Goal: Information Seeking & Learning: Check status

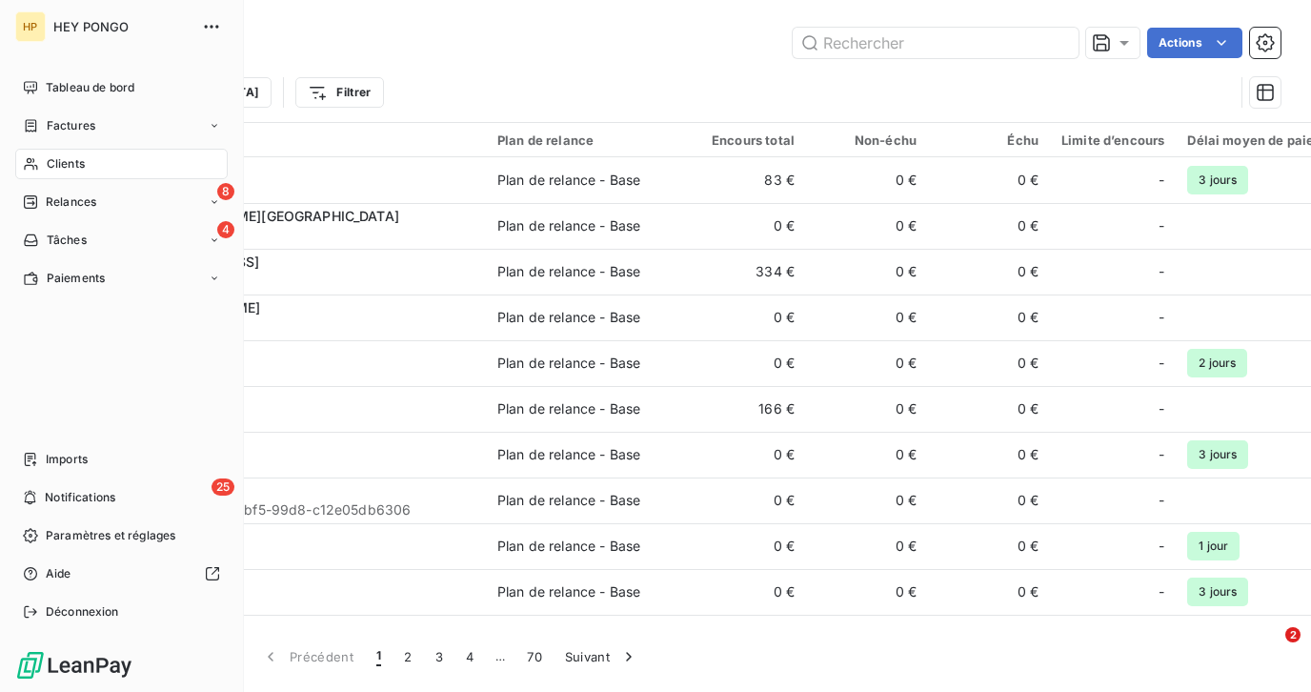
click at [57, 163] on span "Clients" at bounding box center [66, 163] width 38 height 17
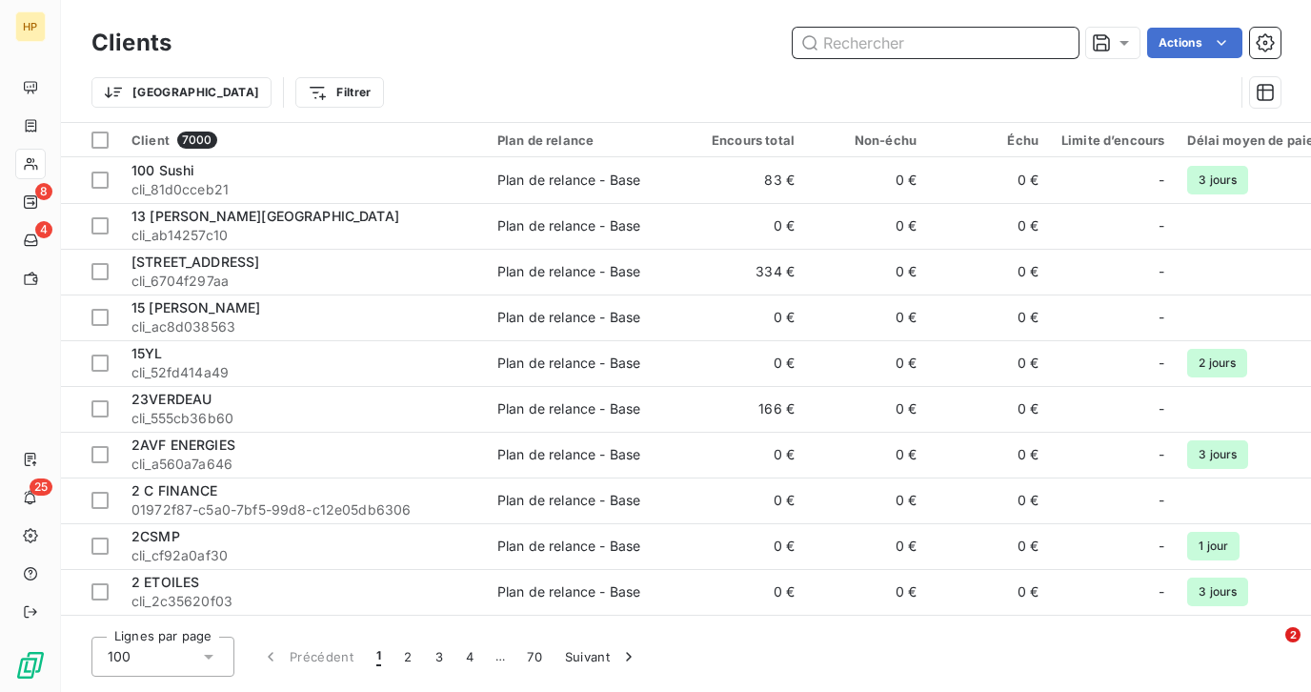
click at [846, 48] on input "text" at bounding box center [936, 43] width 286 height 30
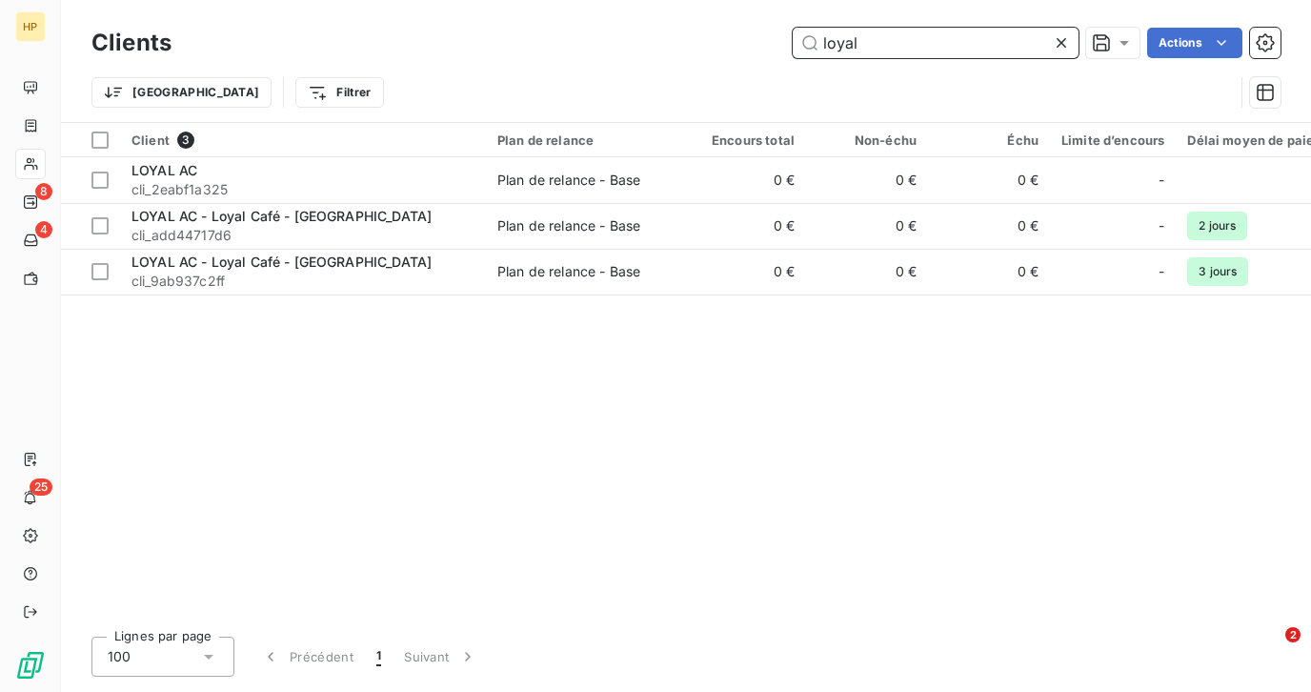
type input "loyal"
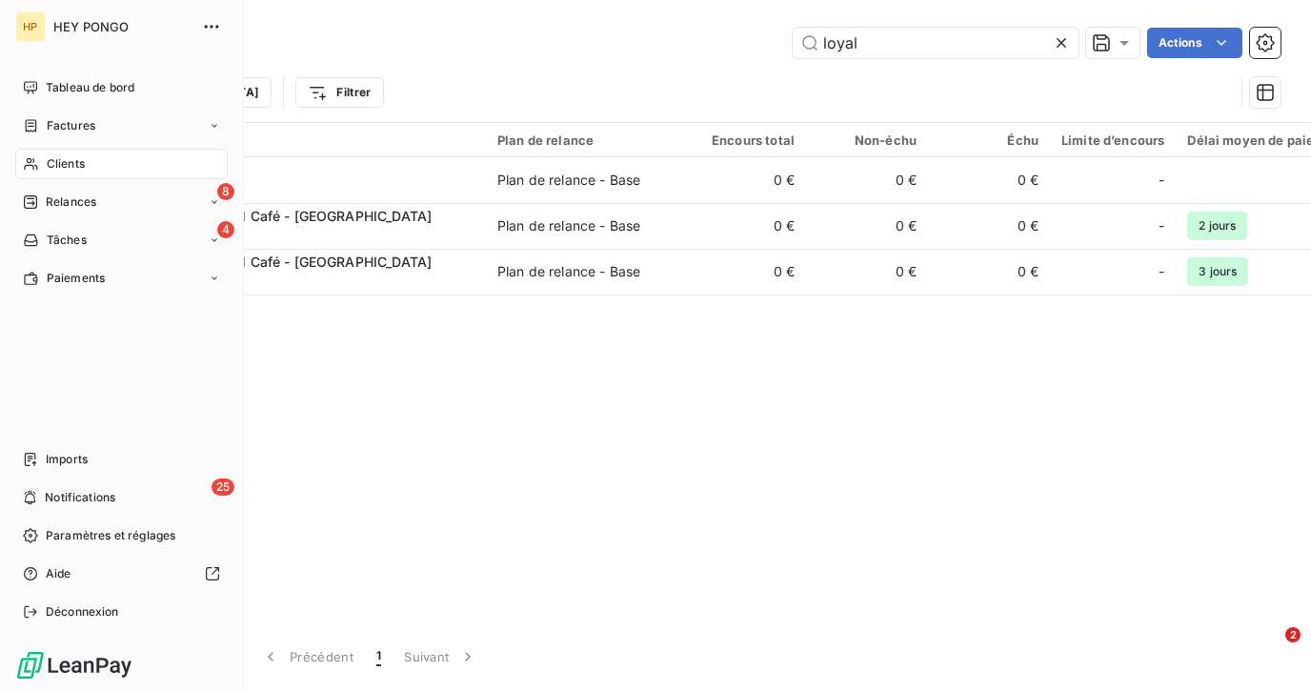
click at [58, 163] on span "Clients" at bounding box center [66, 163] width 38 height 17
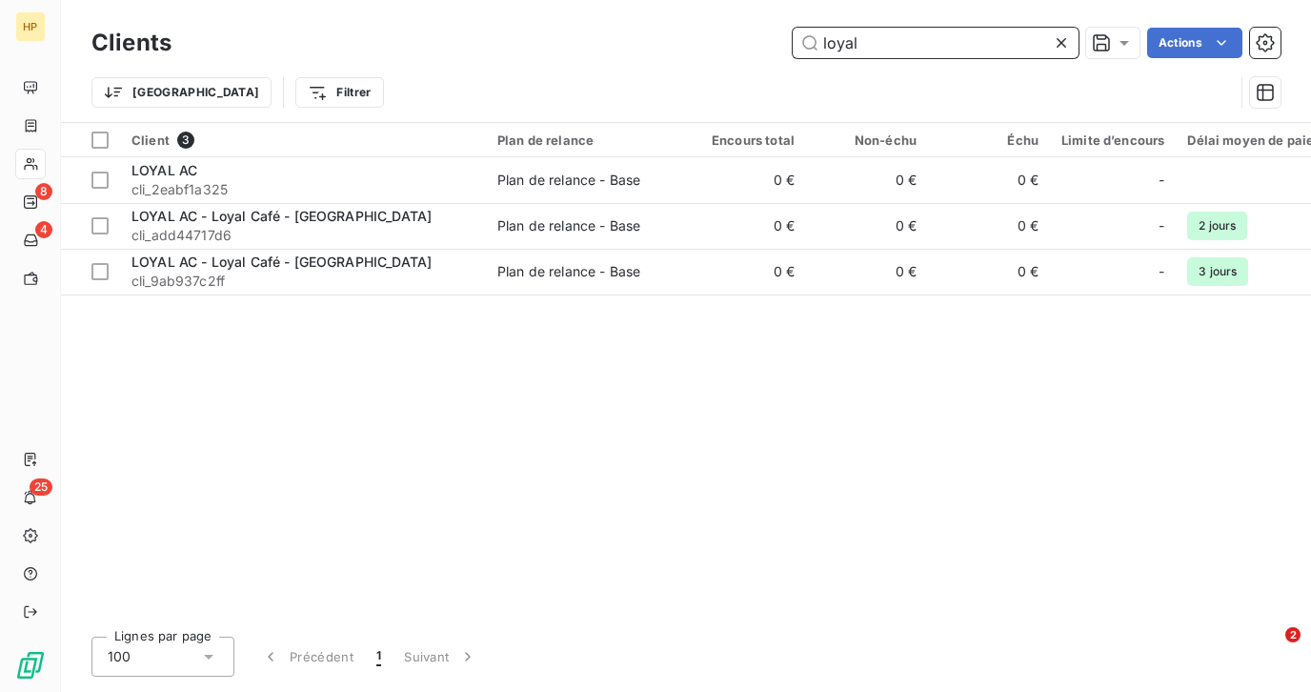
drag, startPoint x: 870, startPoint y: 46, endPoint x: 815, endPoint y: 41, distance: 55.5
click at [815, 41] on input "loyal" at bounding box center [936, 43] width 286 height 30
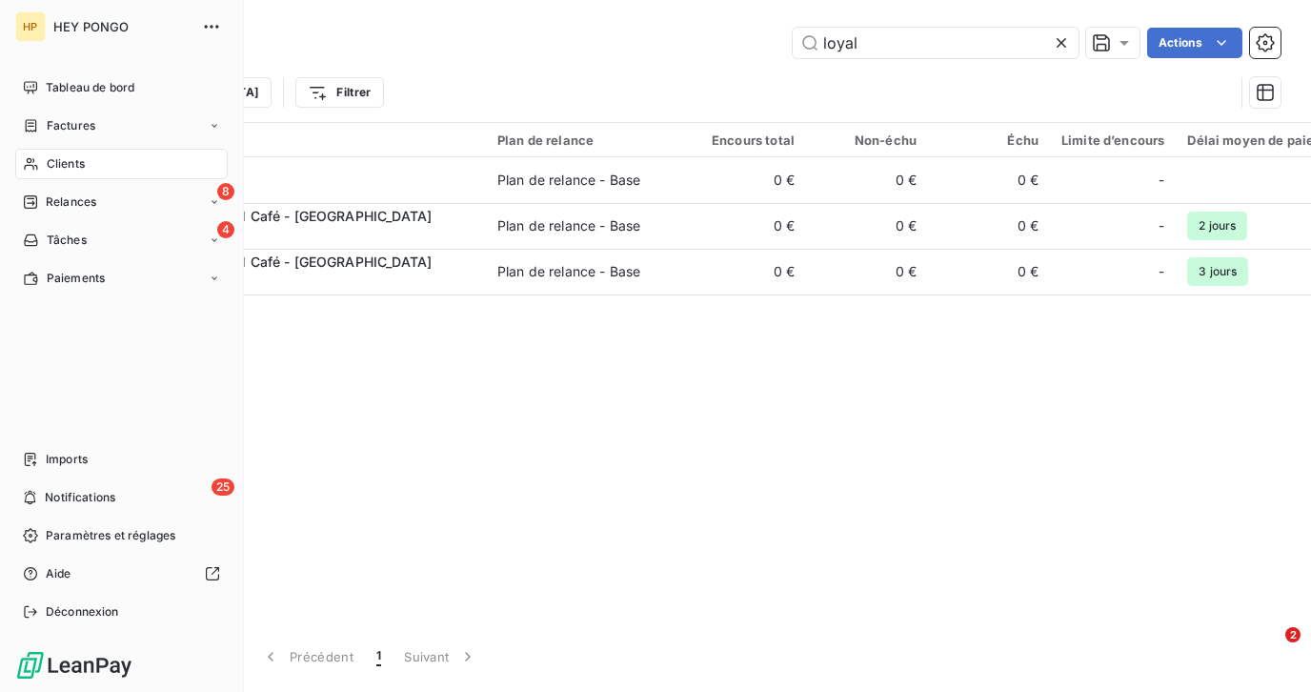
click at [39, 158] on div "Clients" at bounding box center [121, 164] width 212 height 30
click at [56, 125] on span "Factures" at bounding box center [71, 125] width 49 height 17
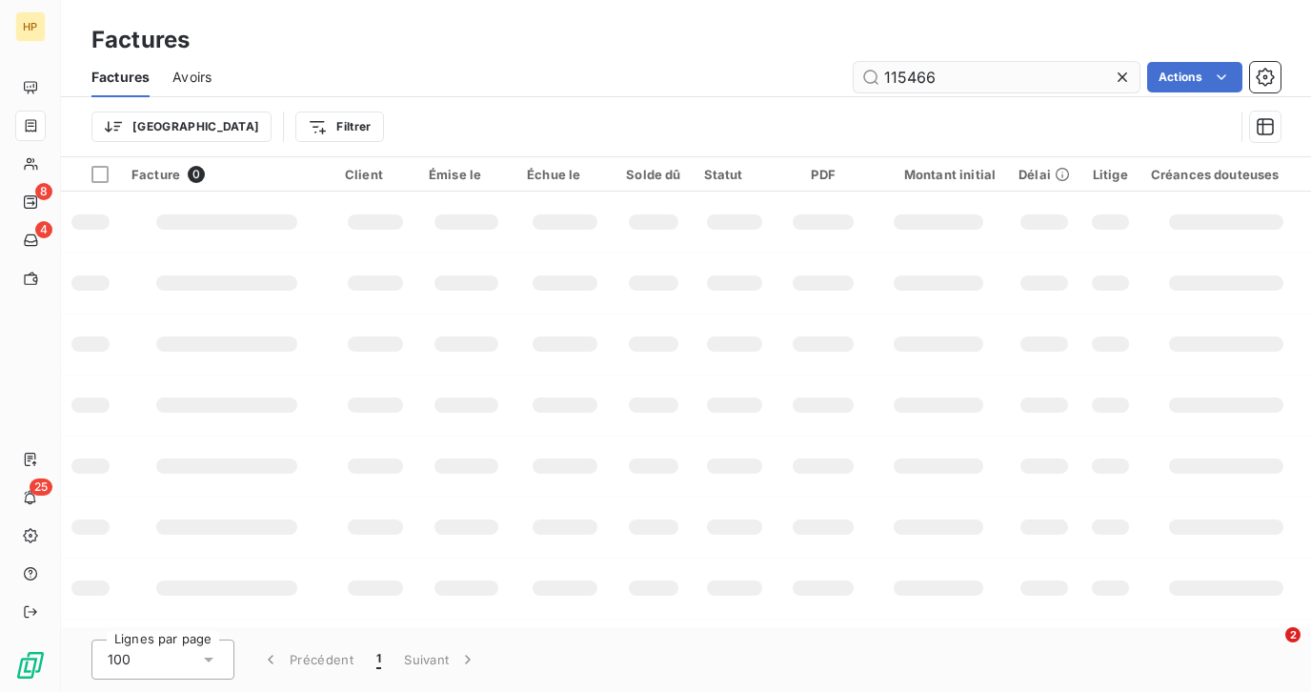
drag, startPoint x: 955, startPoint y: 86, endPoint x: 874, endPoint y: 69, distance: 82.8
click at [874, 69] on input "115466" at bounding box center [997, 77] width 286 height 30
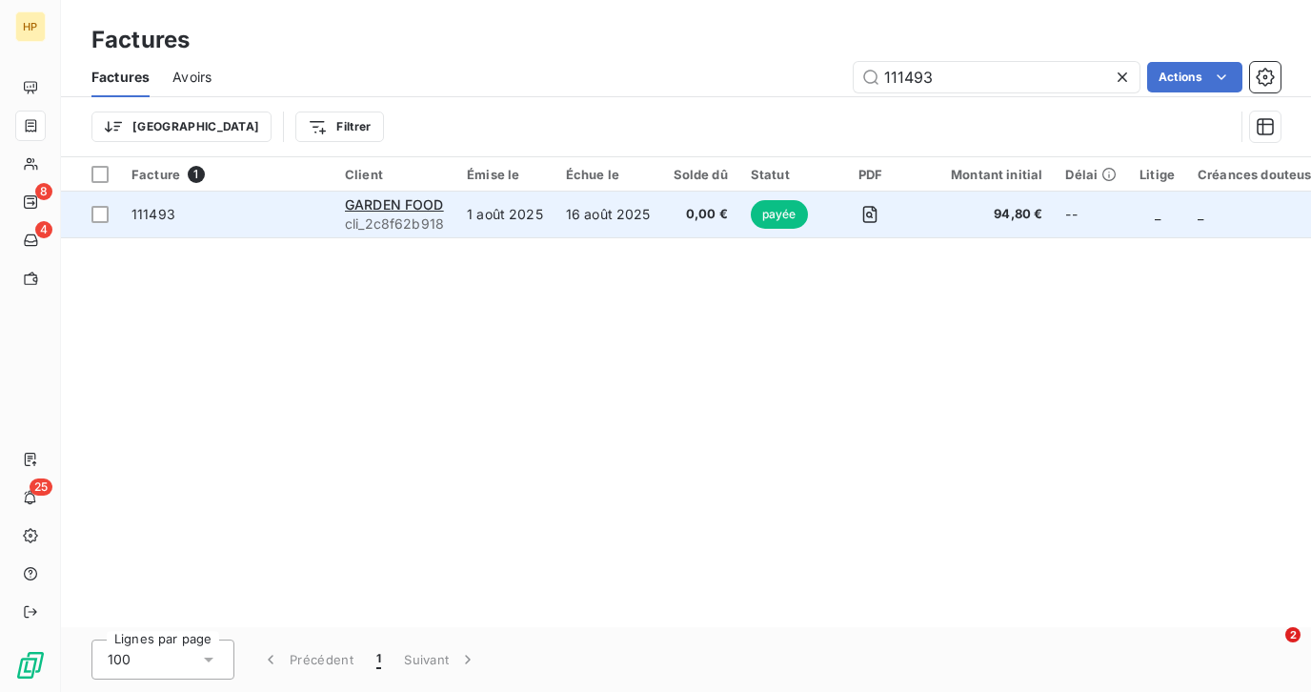
type input "111493"
click at [1003, 212] on span "94,80 €" at bounding box center [985, 214] width 114 height 19
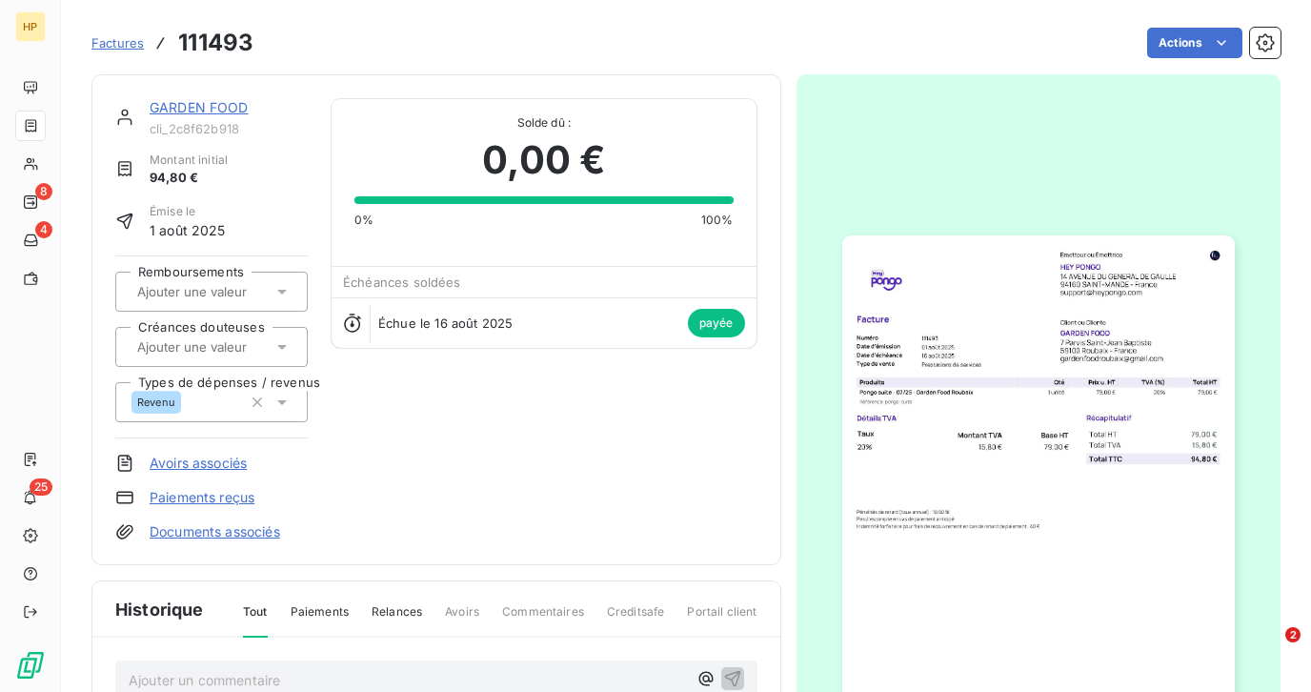
click at [222, 107] on link "GARDEN FOOD" at bounding box center [199, 107] width 99 height 16
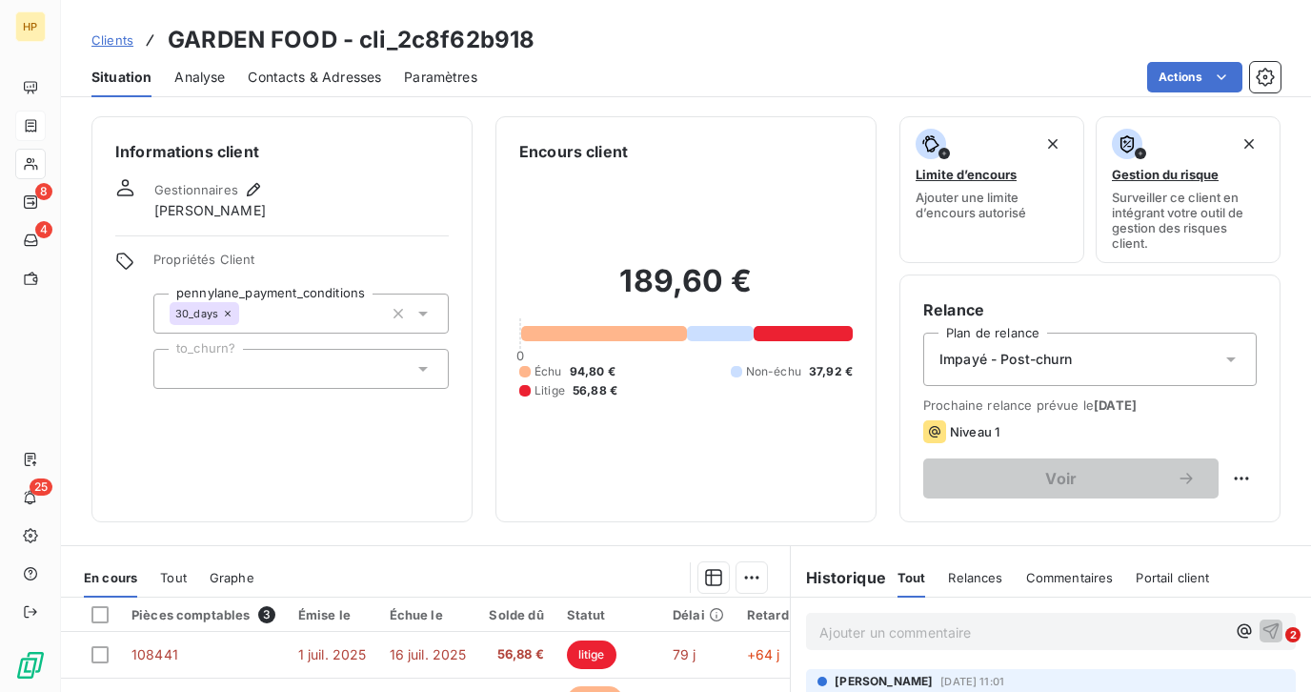
scroll to position [330, 0]
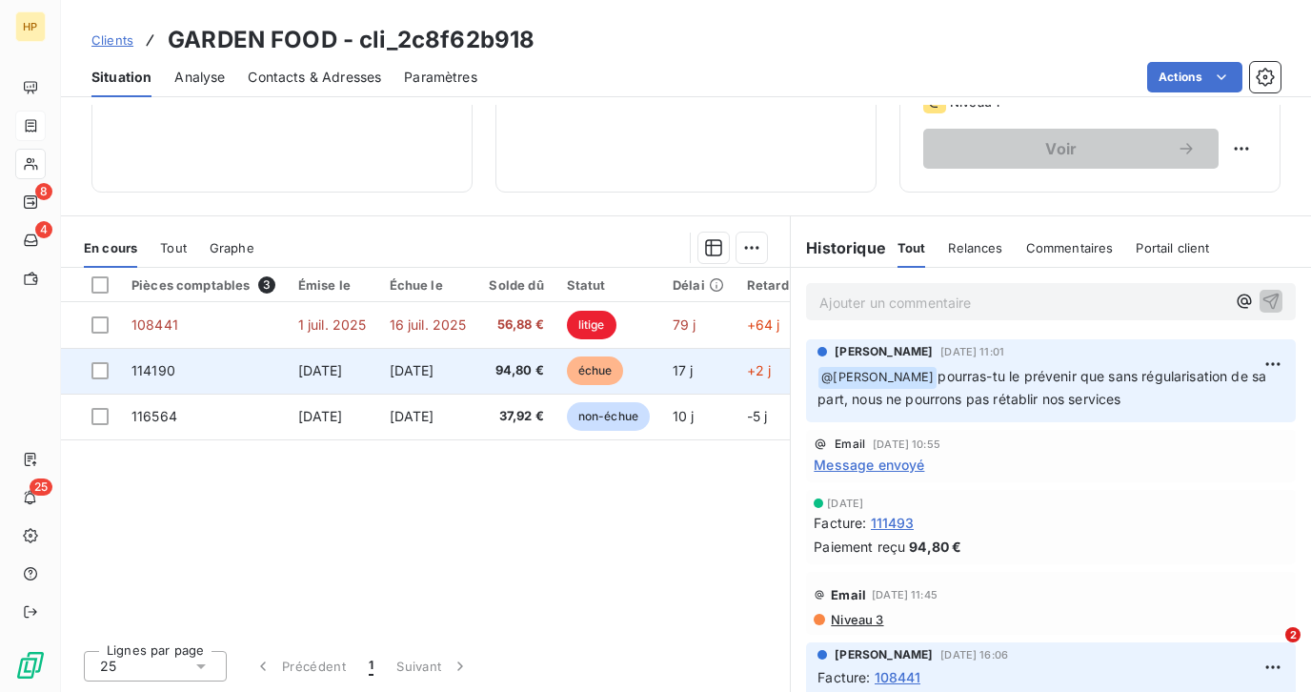
click at [526, 375] on span "94,80 €" at bounding box center [516, 370] width 54 height 19
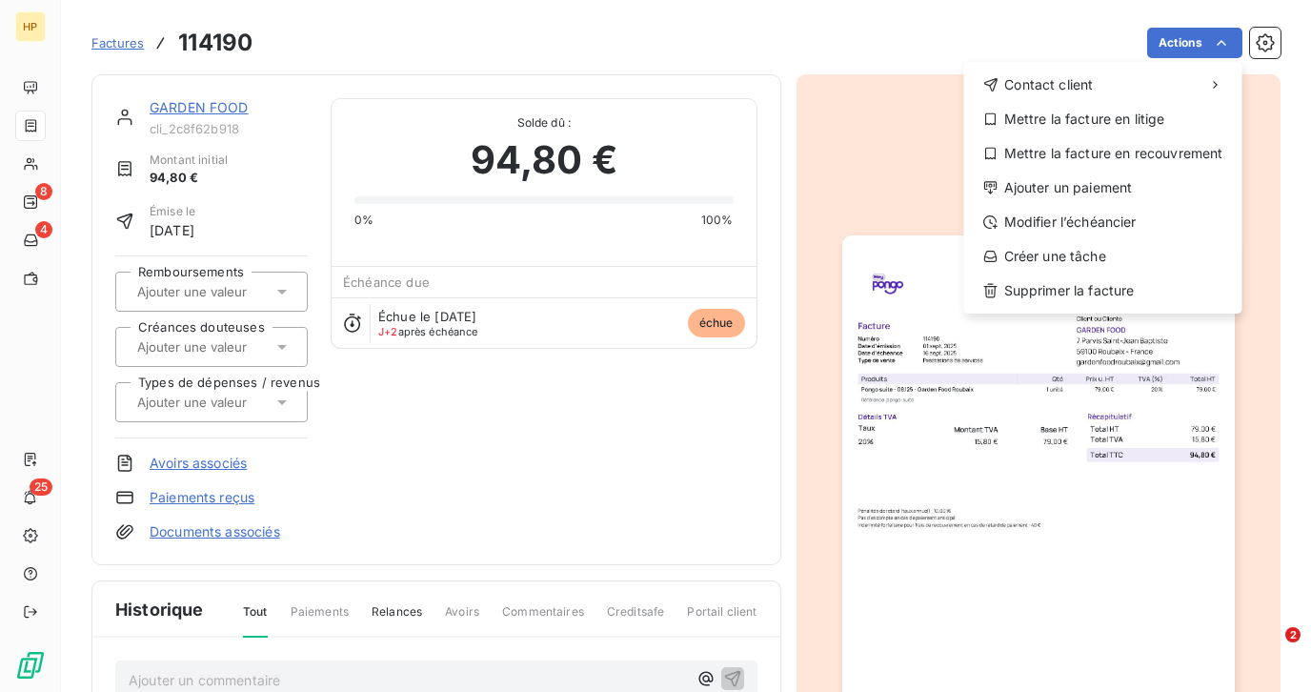
click at [927, 35] on html "HP 8 4 25 Factures 114190 Actions Contact client Mettre la facture en litige Me…" at bounding box center [655, 346] width 1311 height 692
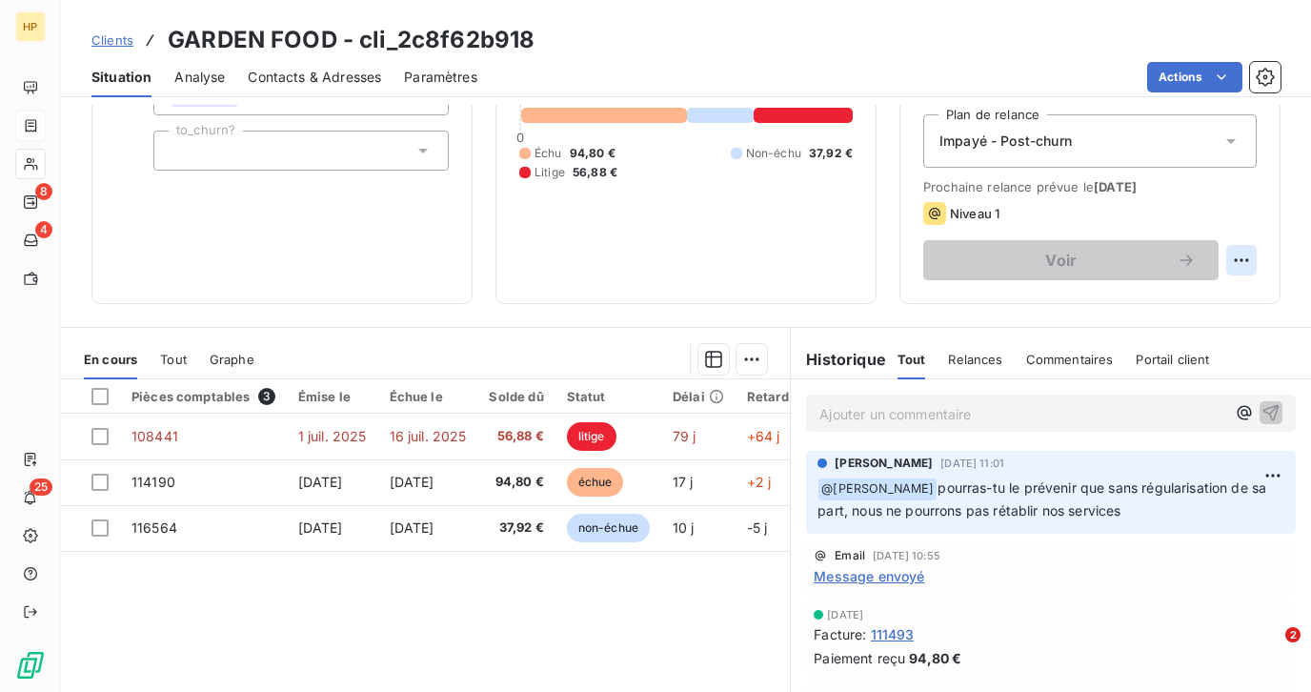
scroll to position [76, 0]
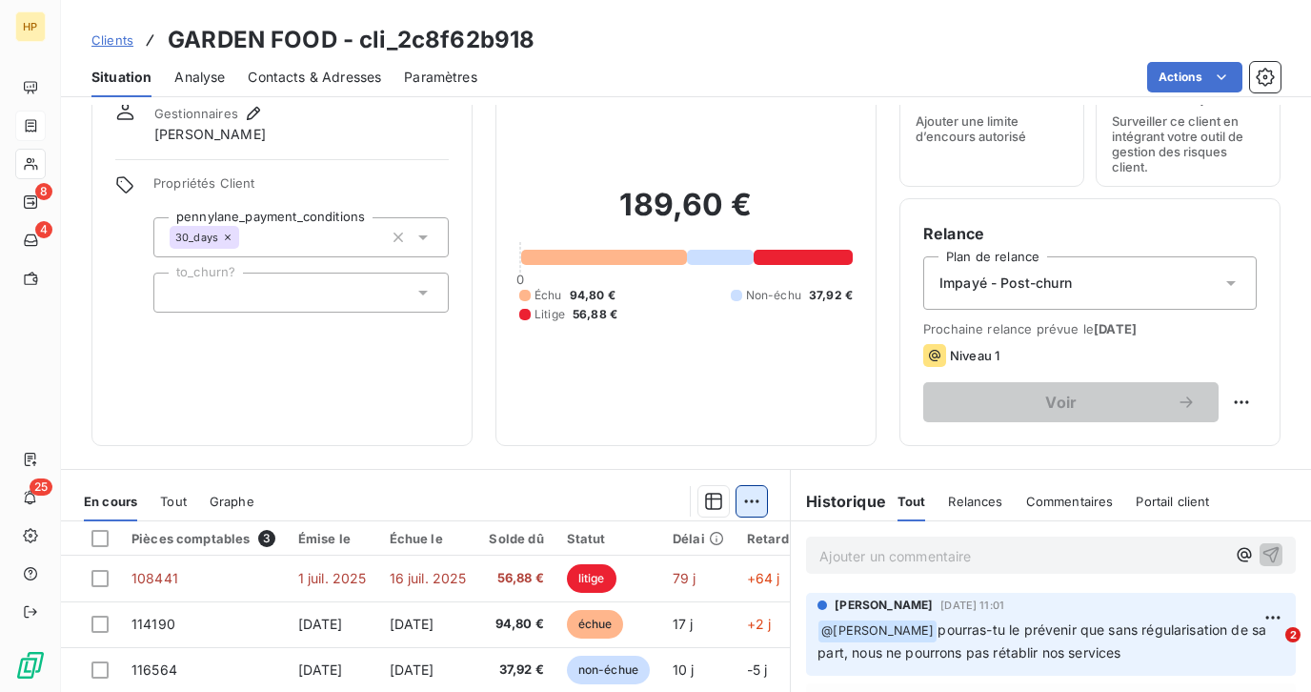
click at [755, 504] on html "HP 8 4 25 Clients GARDEN FOOD - cli_2c8f62b918 Situation Analyse Contacts & Adr…" at bounding box center [655, 346] width 1311 height 692
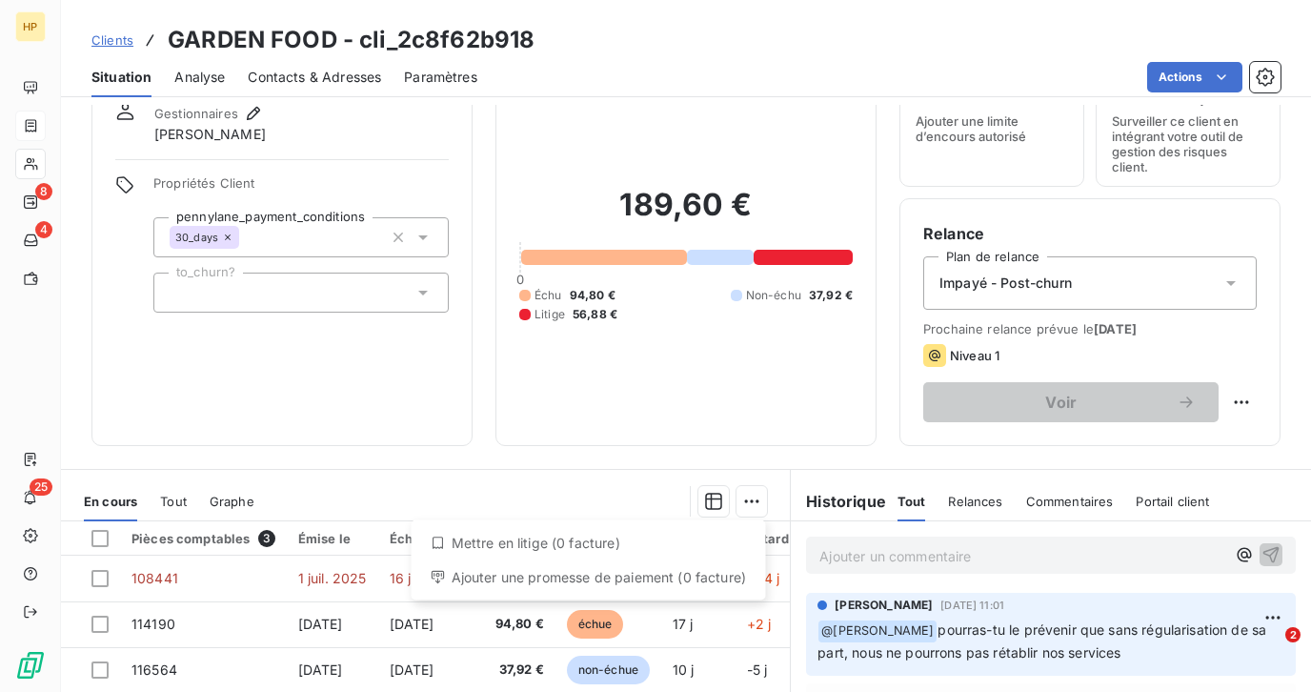
click at [1221, 80] on html "HP 8 4 25 Clients GARDEN FOOD - cli_2c8f62b918 Situation Analyse Contacts & Adr…" at bounding box center [655, 346] width 1311 height 692
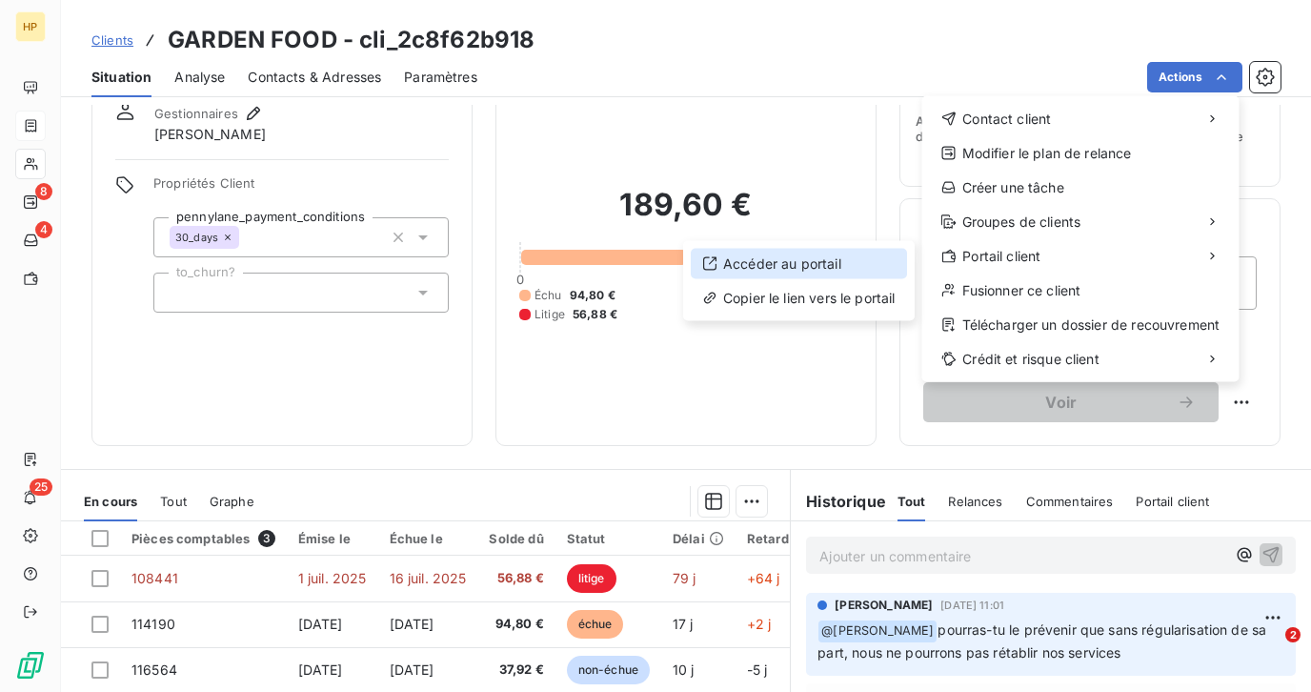
click at [854, 259] on div "Accéder au portail" at bounding box center [799, 264] width 216 height 30
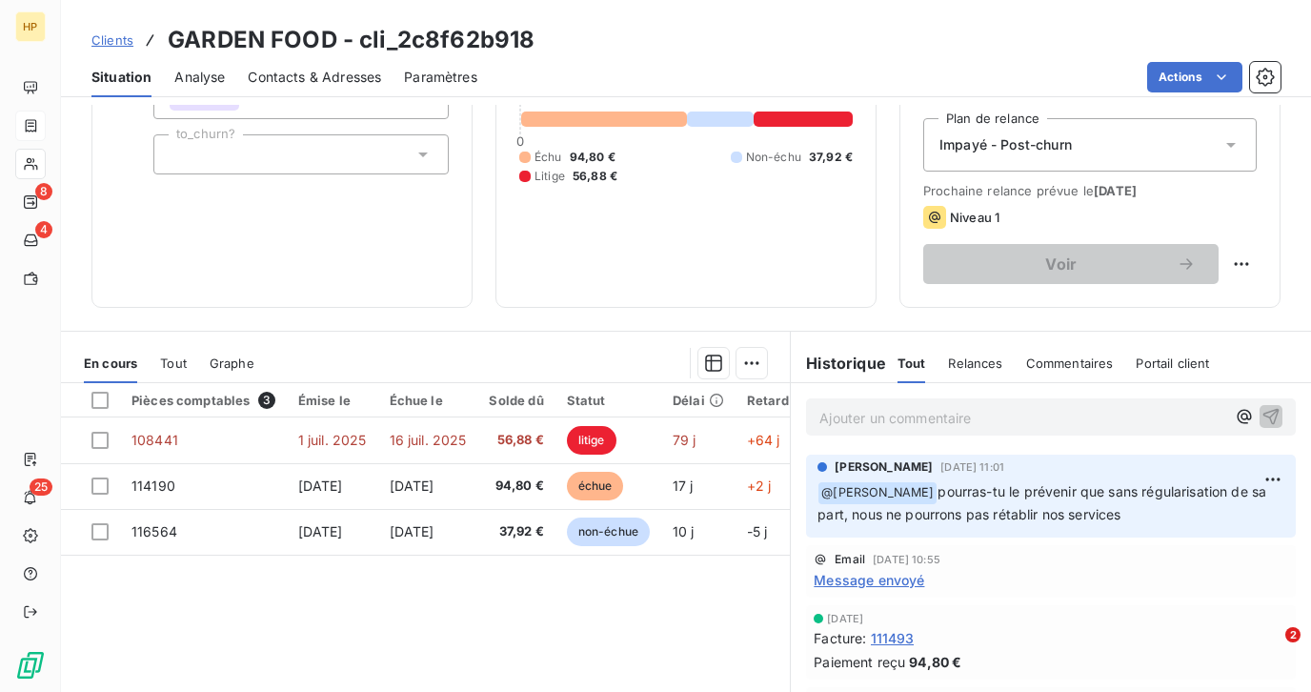
scroll to position [330, 0]
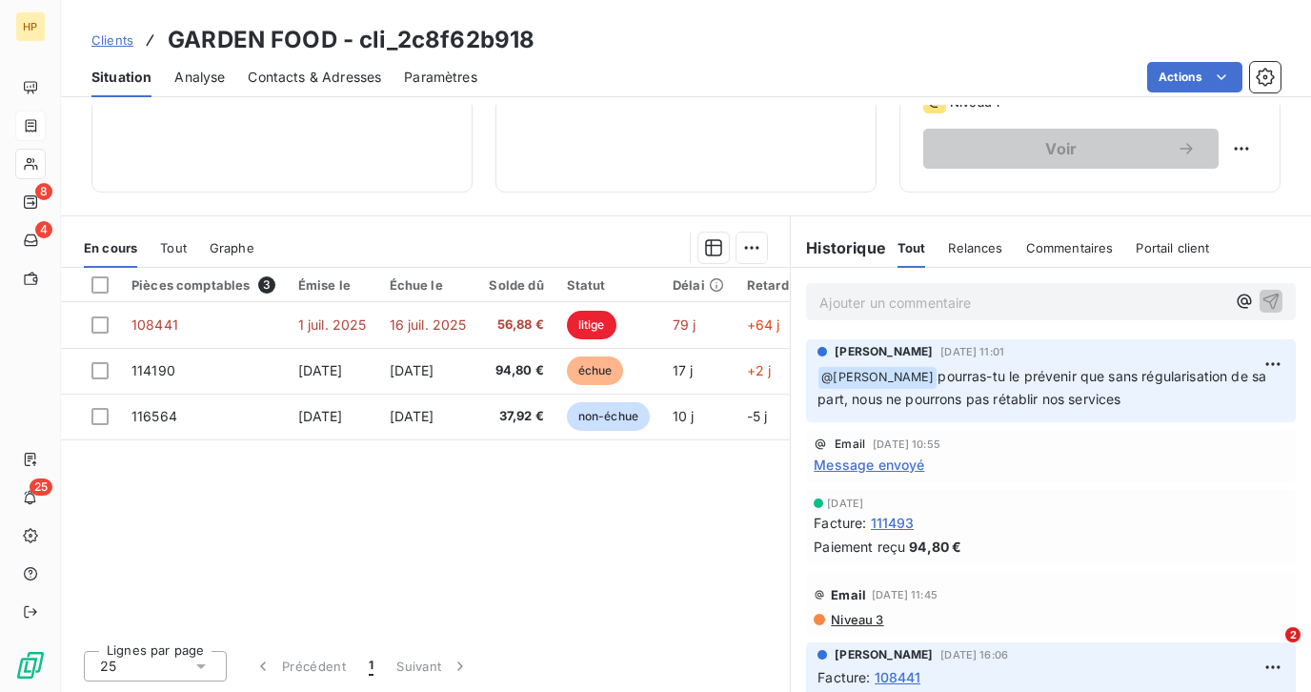
click at [1166, 243] on span "Portail client" at bounding box center [1172, 247] width 73 height 15
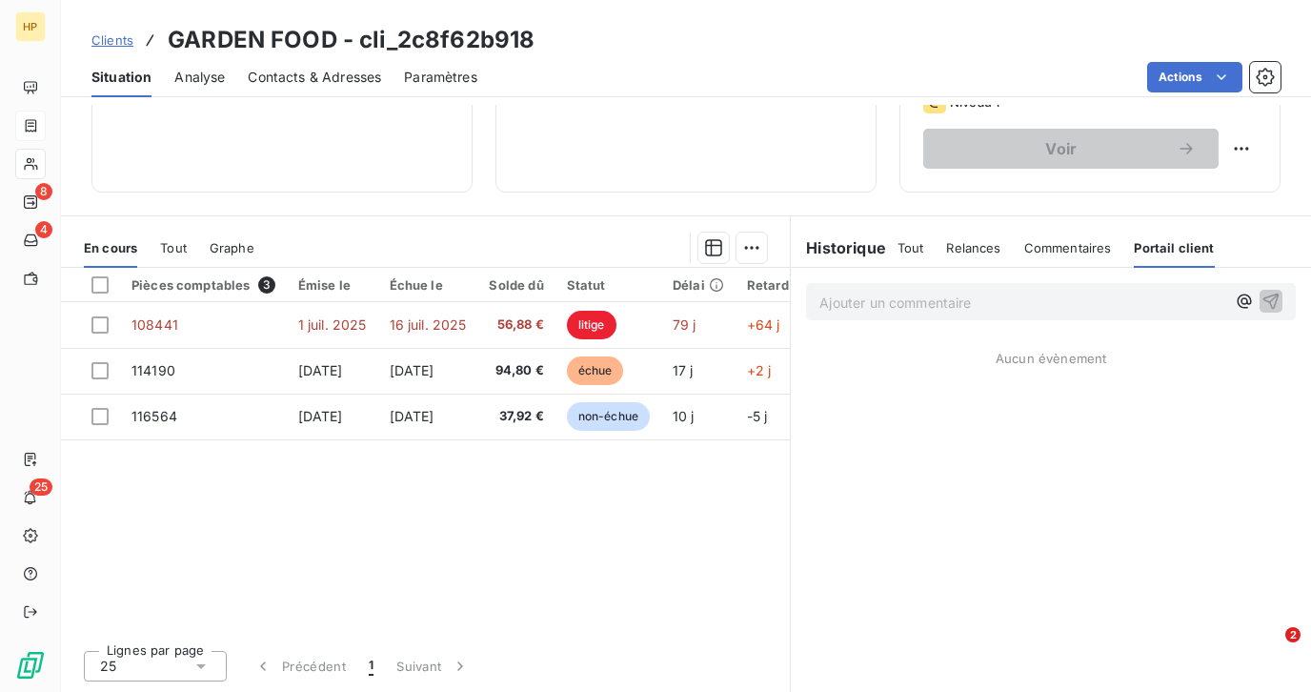
click at [958, 245] on span "Relances" at bounding box center [973, 247] width 54 height 15
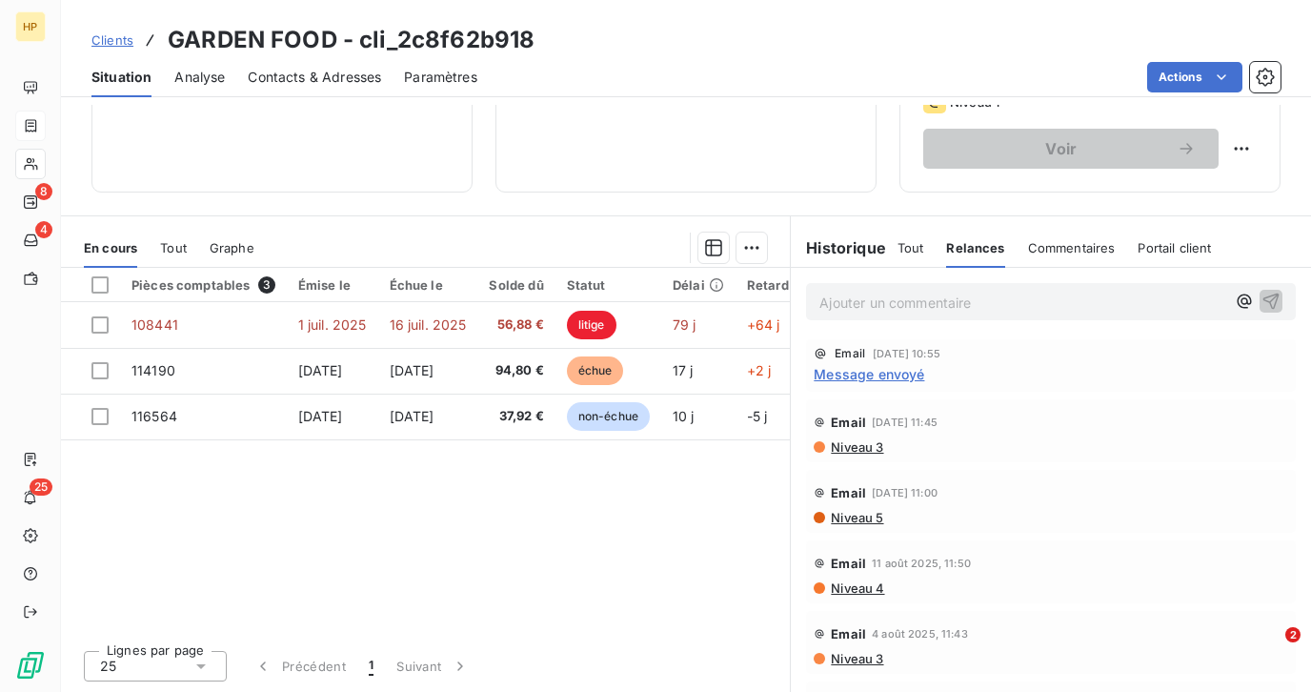
scroll to position [0, 0]
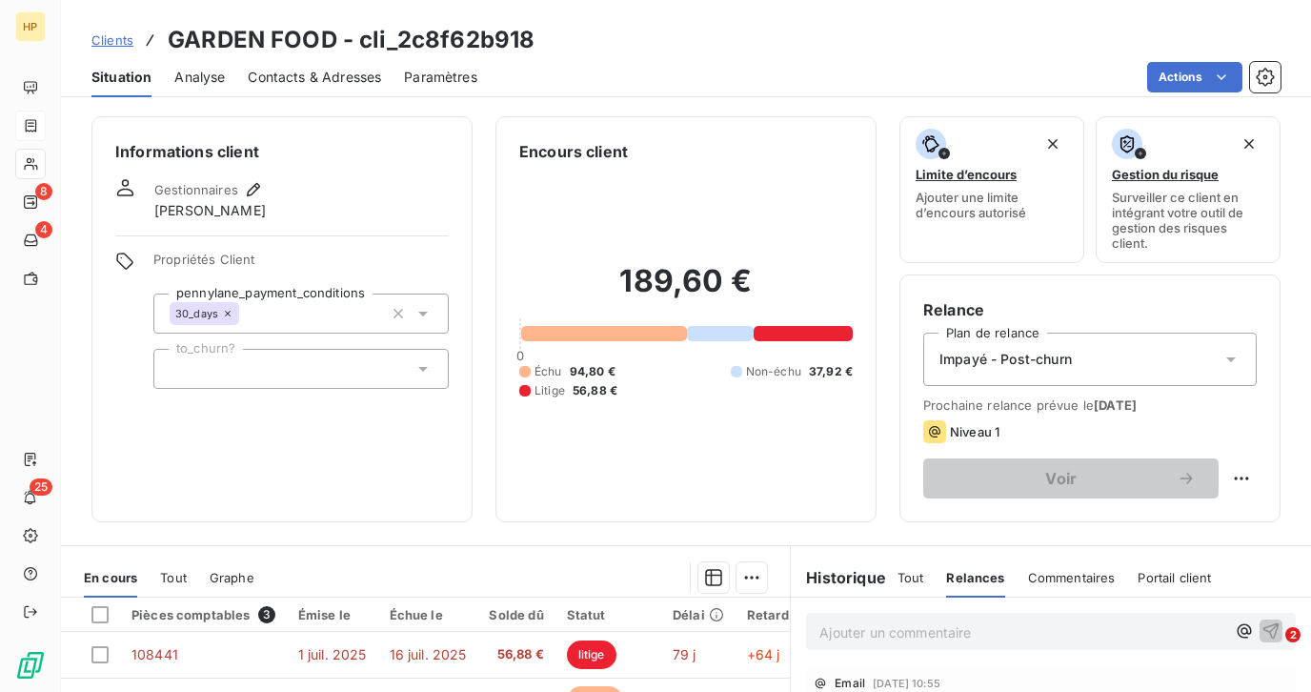
click at [298, 74] on span "Contacts & Adresses" at bounding box center [314, 77] width 133 height 19
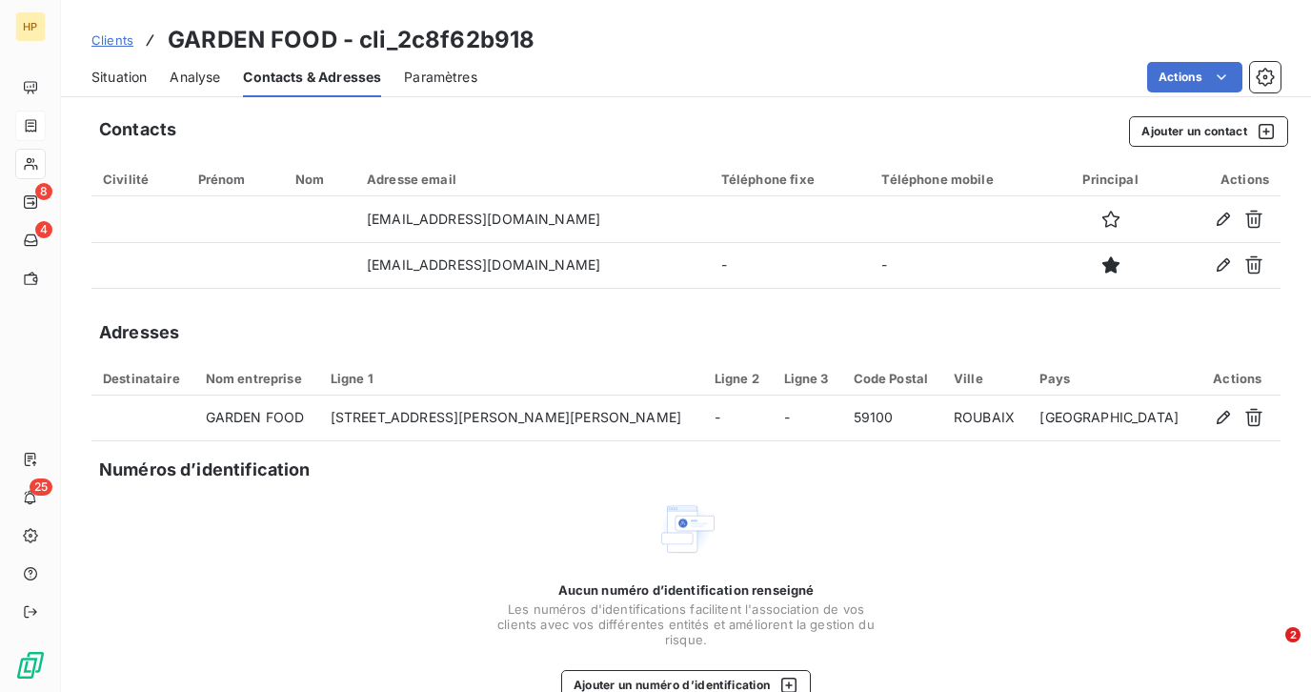
click at [112, 73] on span "Situation" at bounding box center [118, 77] width 55 height 19
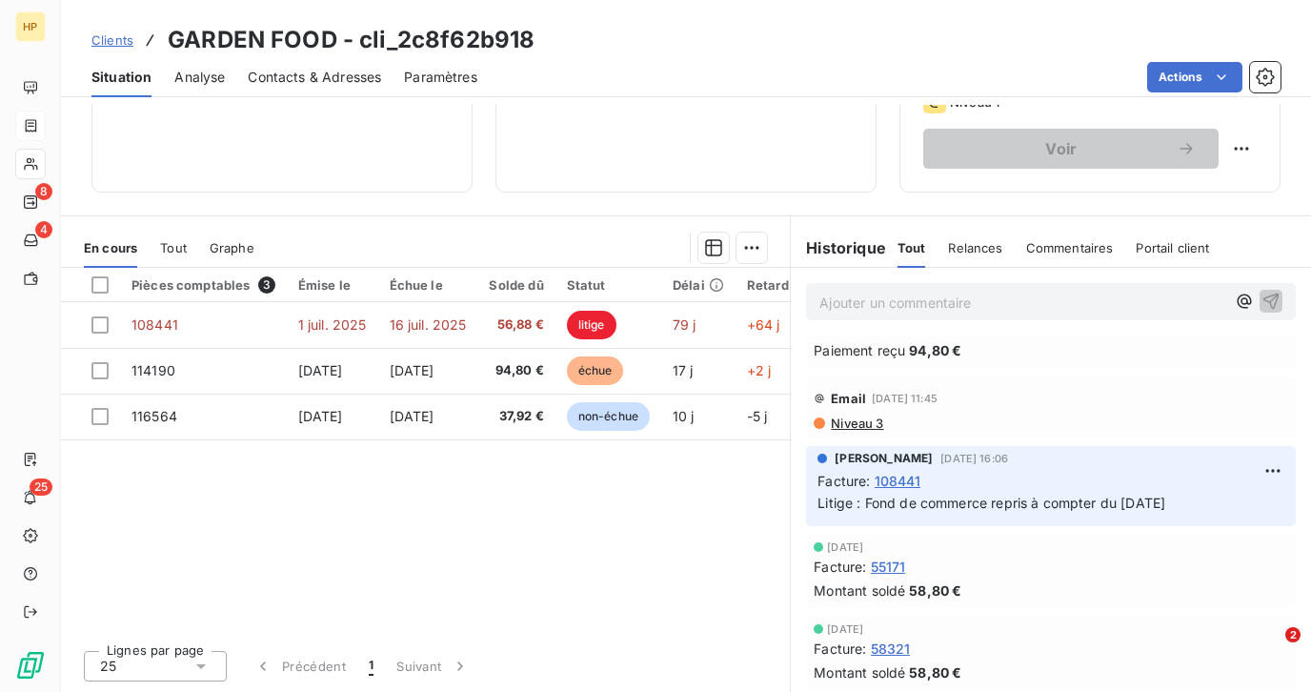
scroll to position [180, 0]
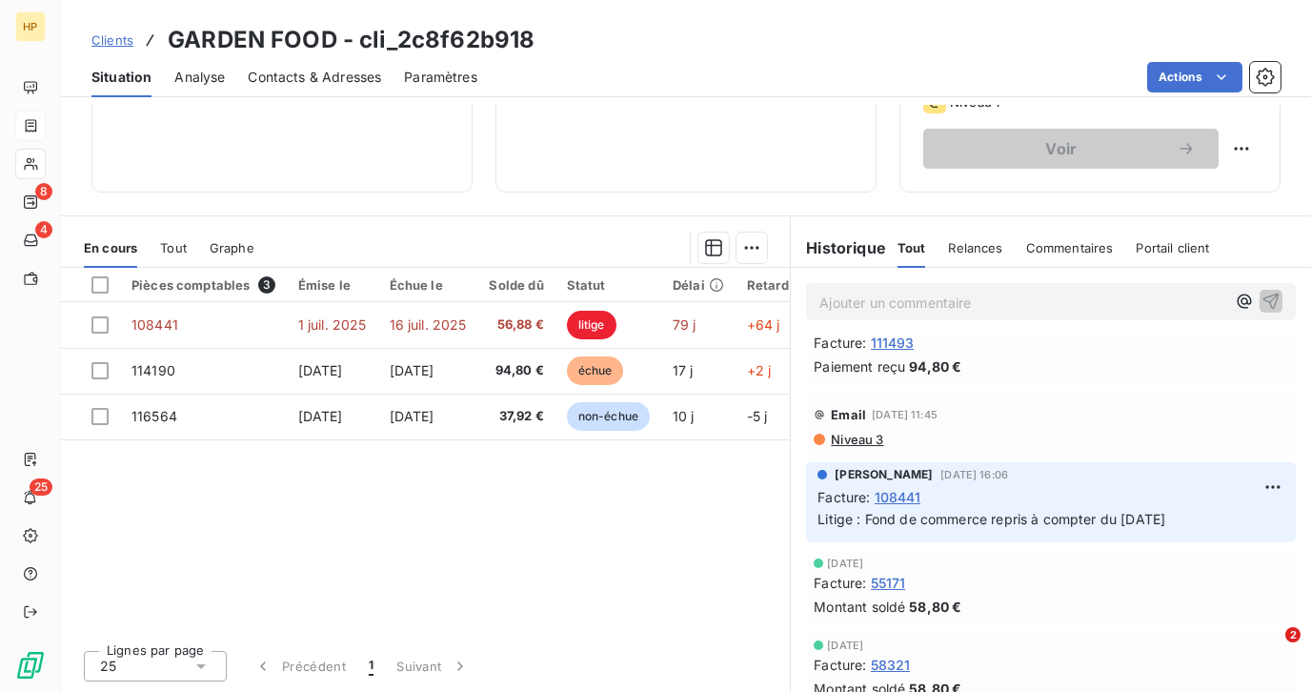
click at [859, 436] on span "Niveau 3" at bounding box center [856, 439] width 54 height 15
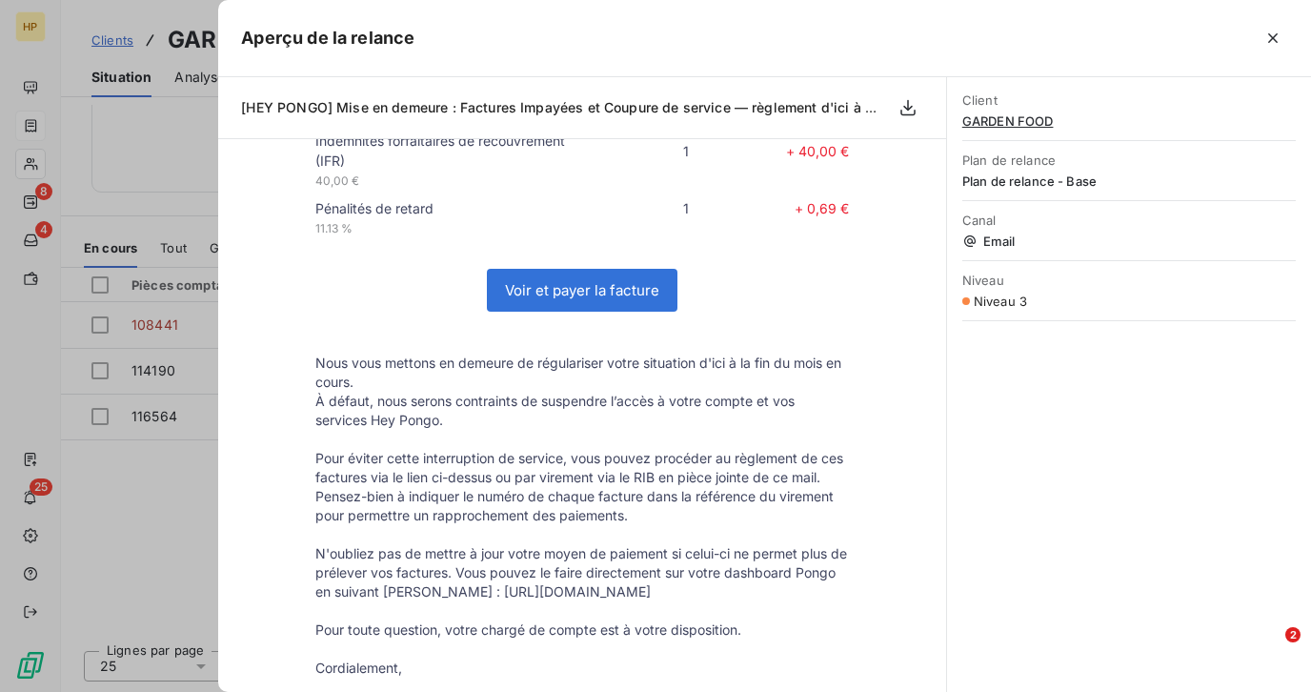
scroll to position [670, 0]
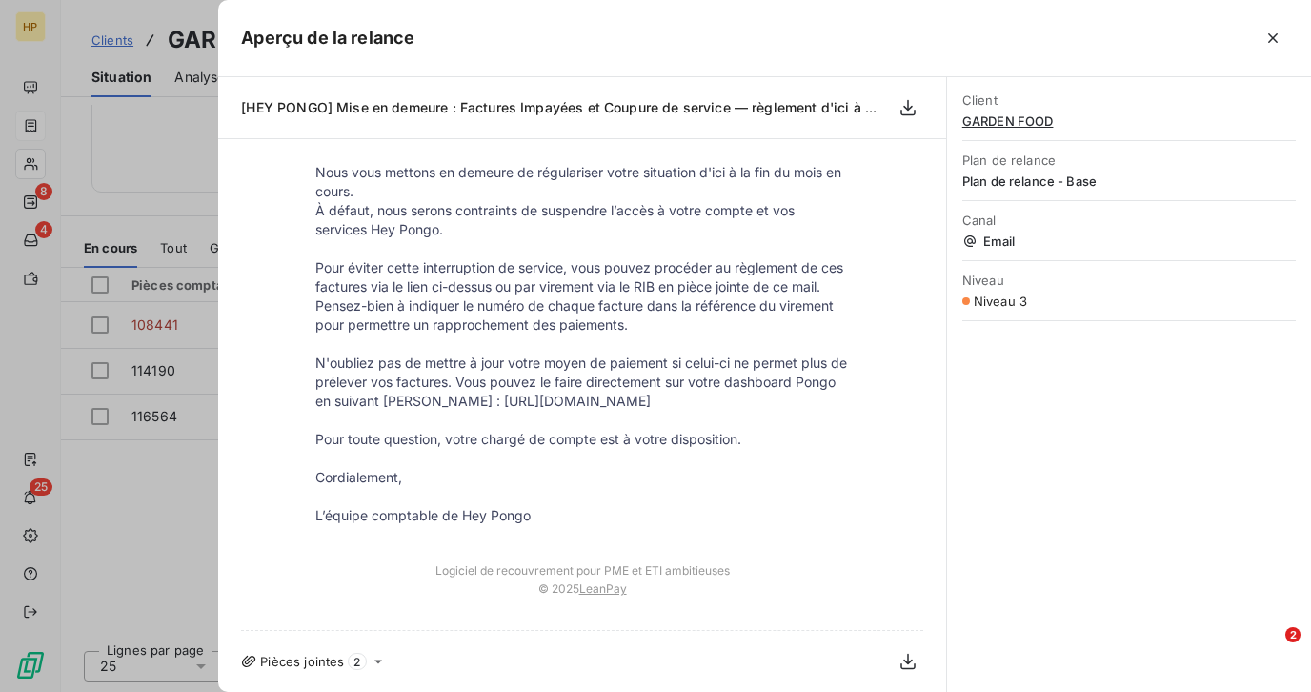
click at [374, 664] on icon at bounding box center [378, 661] width 15 height 15
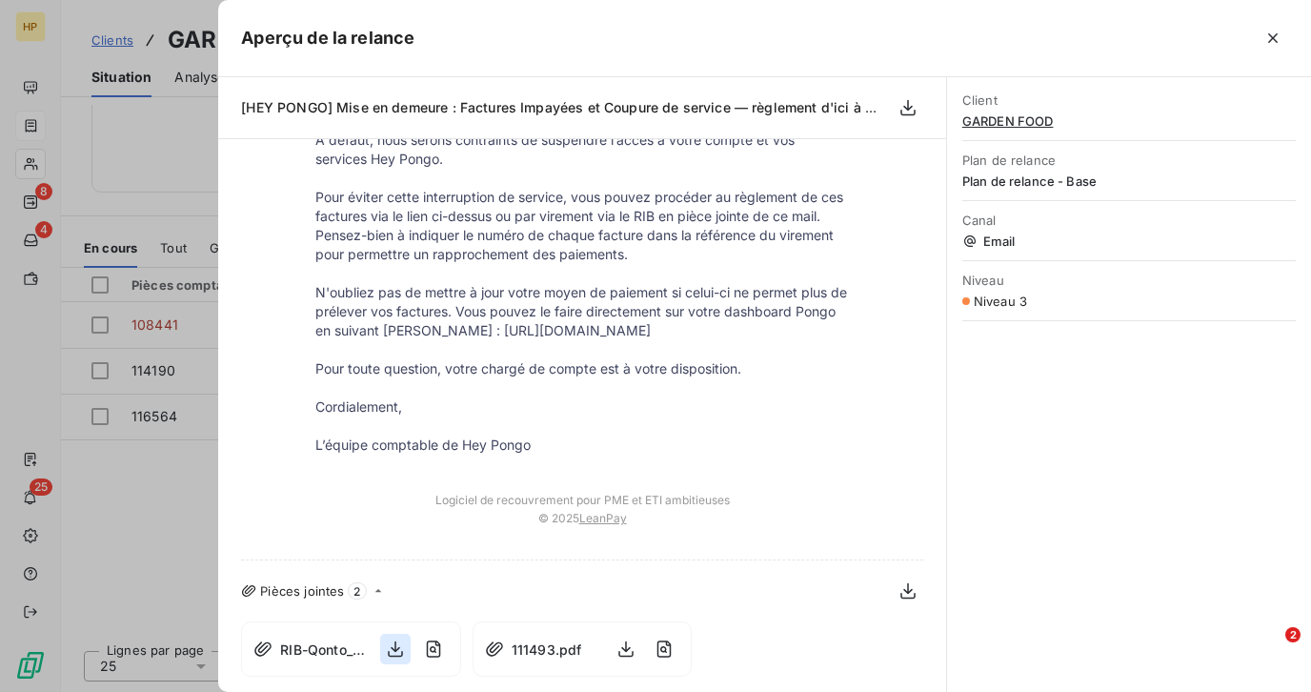
click at [394, 651] on icon "button" at bounding box center [395, 649] width 15 height 16
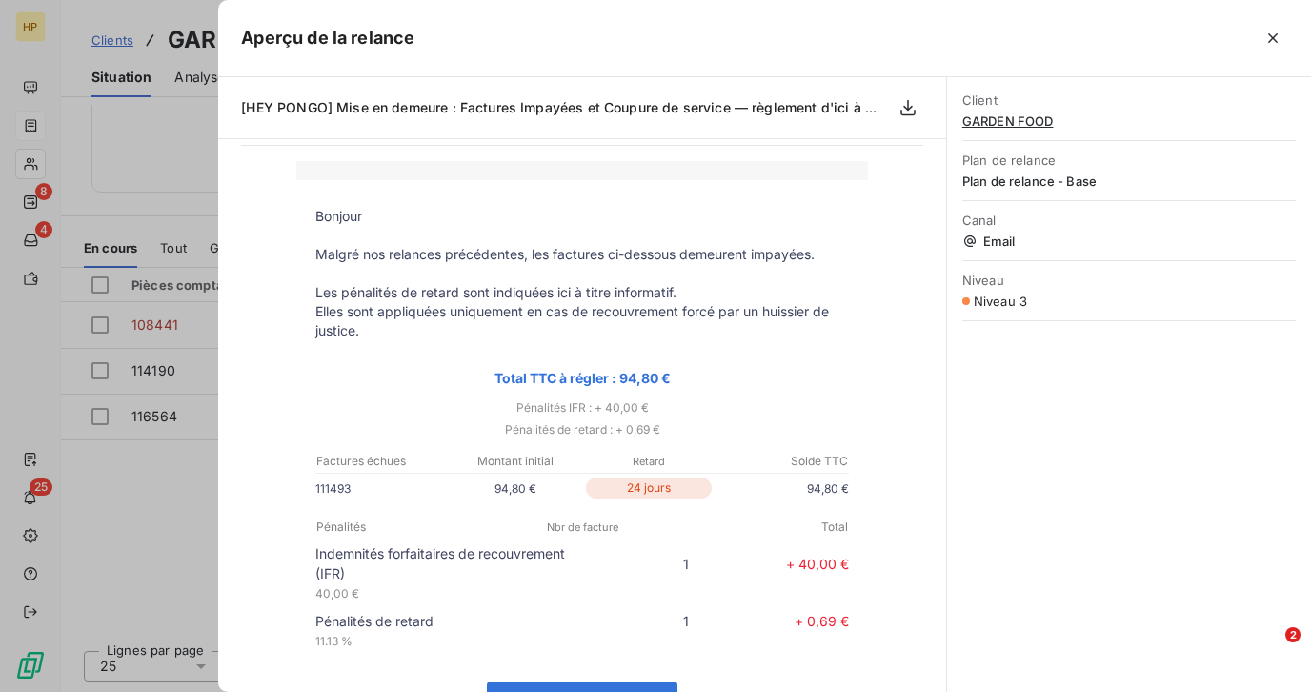
scroll to position [0, 0]
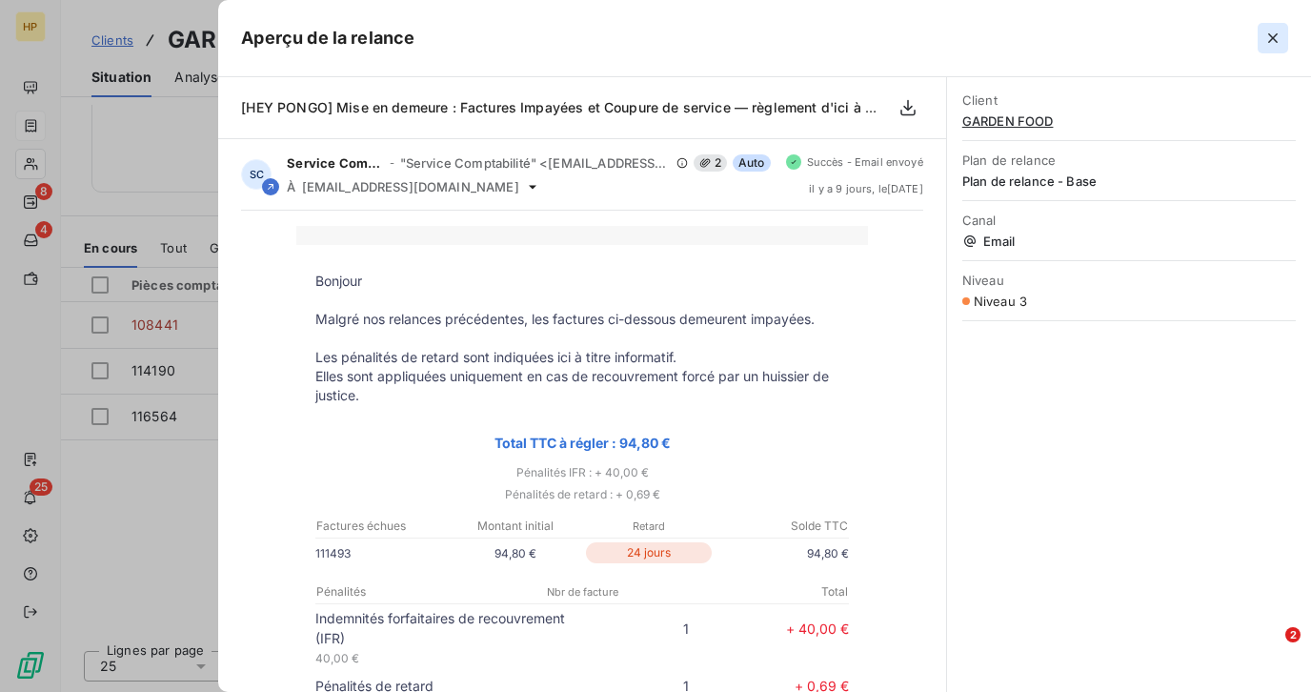
click at [1268, 37] on icon "button" at bounding box center [1272, 38] width 19 height 19
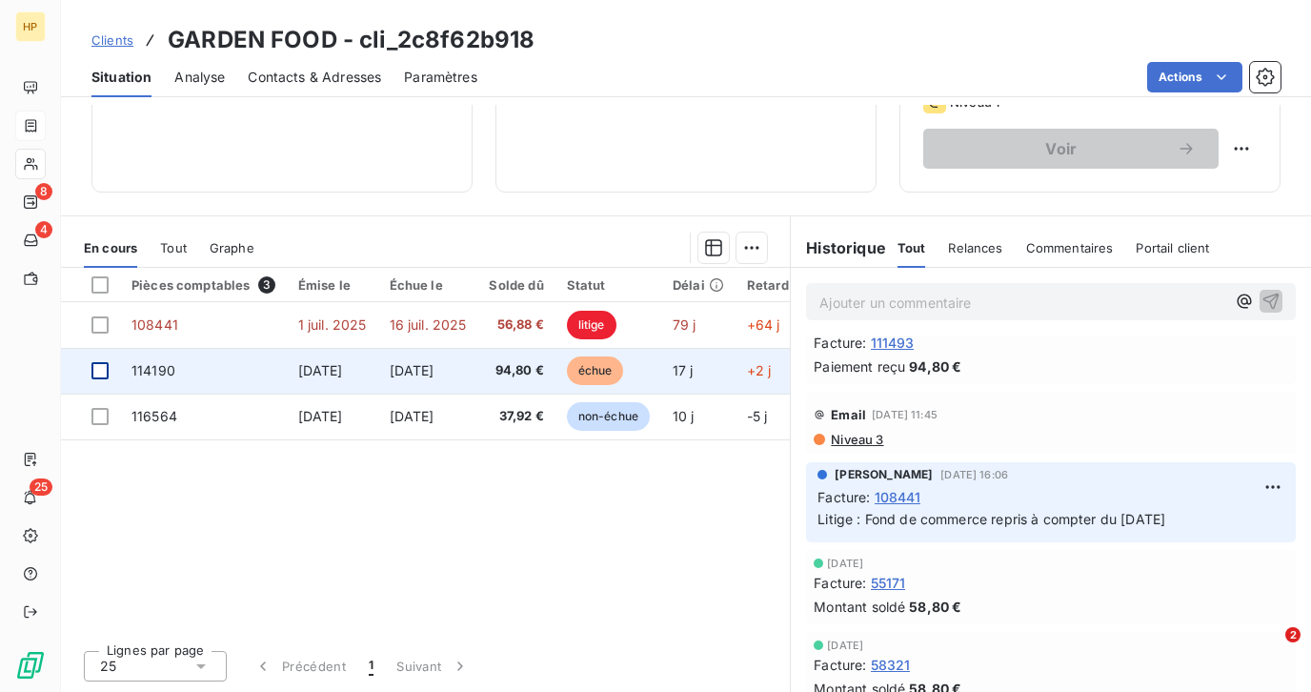
click at [103, 369] on div at bounding box center [99, 370] width 17 height 17
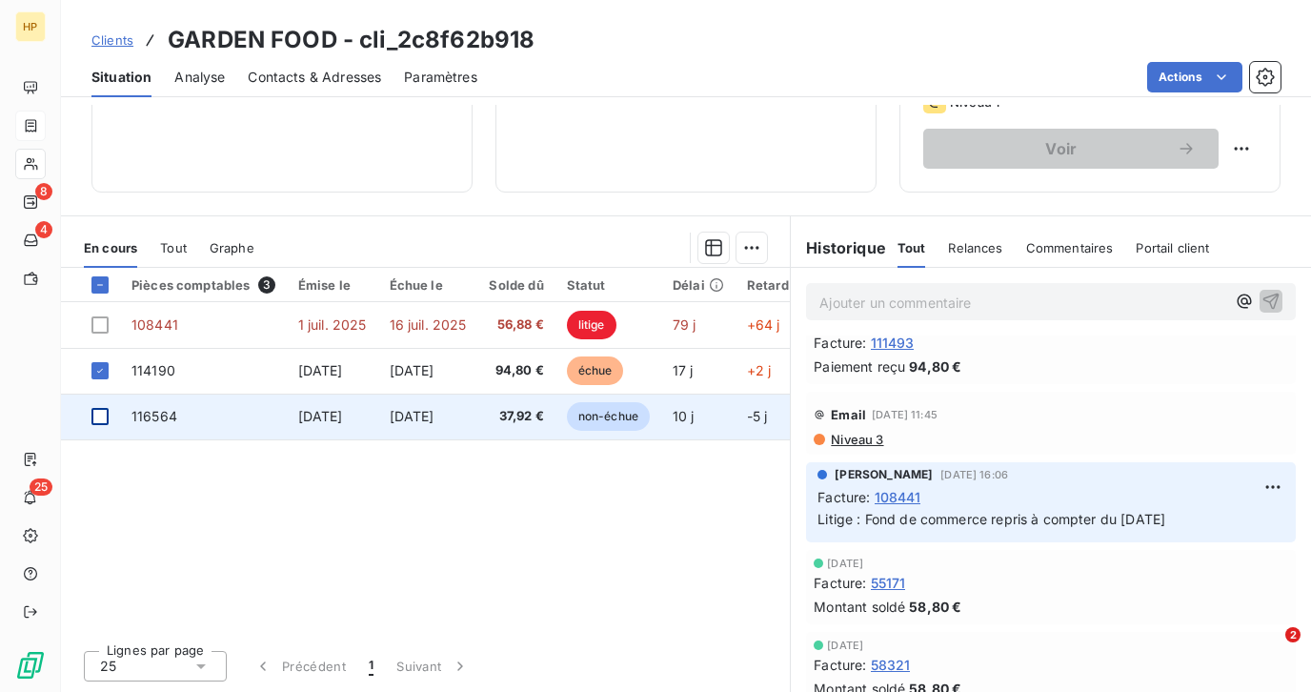
click at [103, 410] on div at bounding box center [99, 416] width 17 height 17
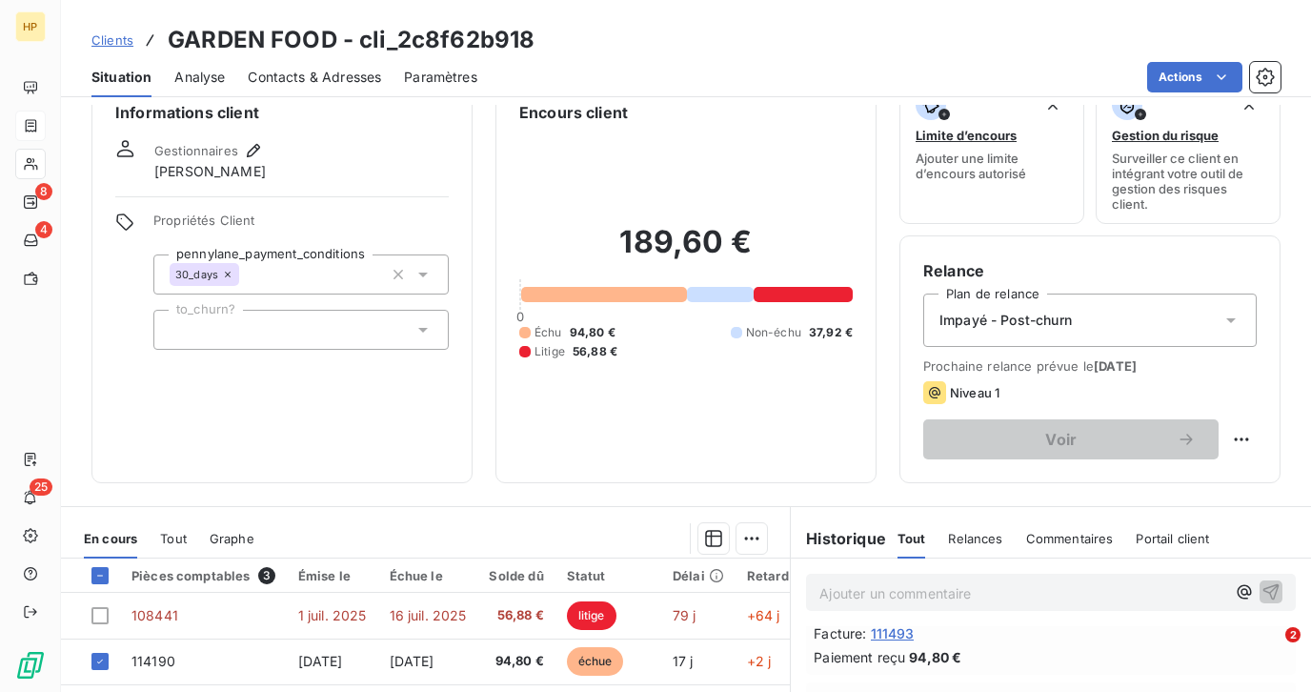
scroll to position [42, 0]
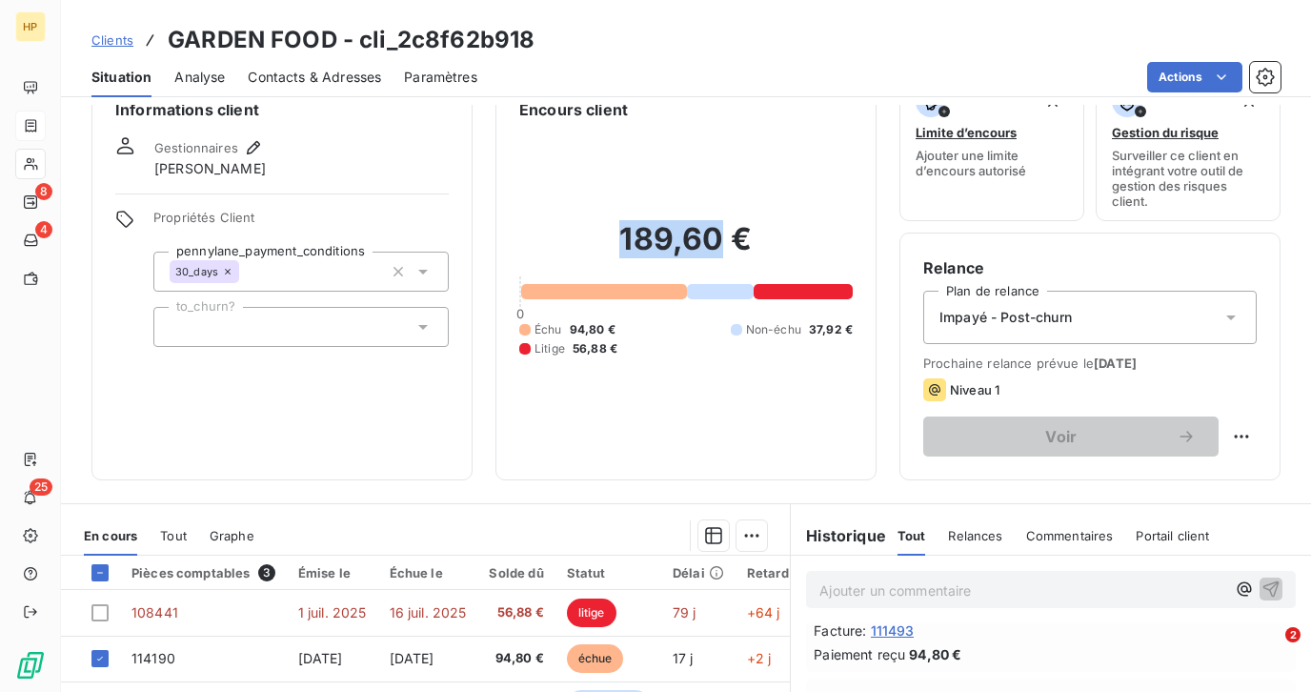
drag, startPoint x: 625, startPoint y: 237, endPoint x: 714, endPoint y: 237, distance: 88.6
click at [714, 237] on h2 "189,60 €" at bounding box center [685, 248] width 333 height 57
copy h2 "189,60"
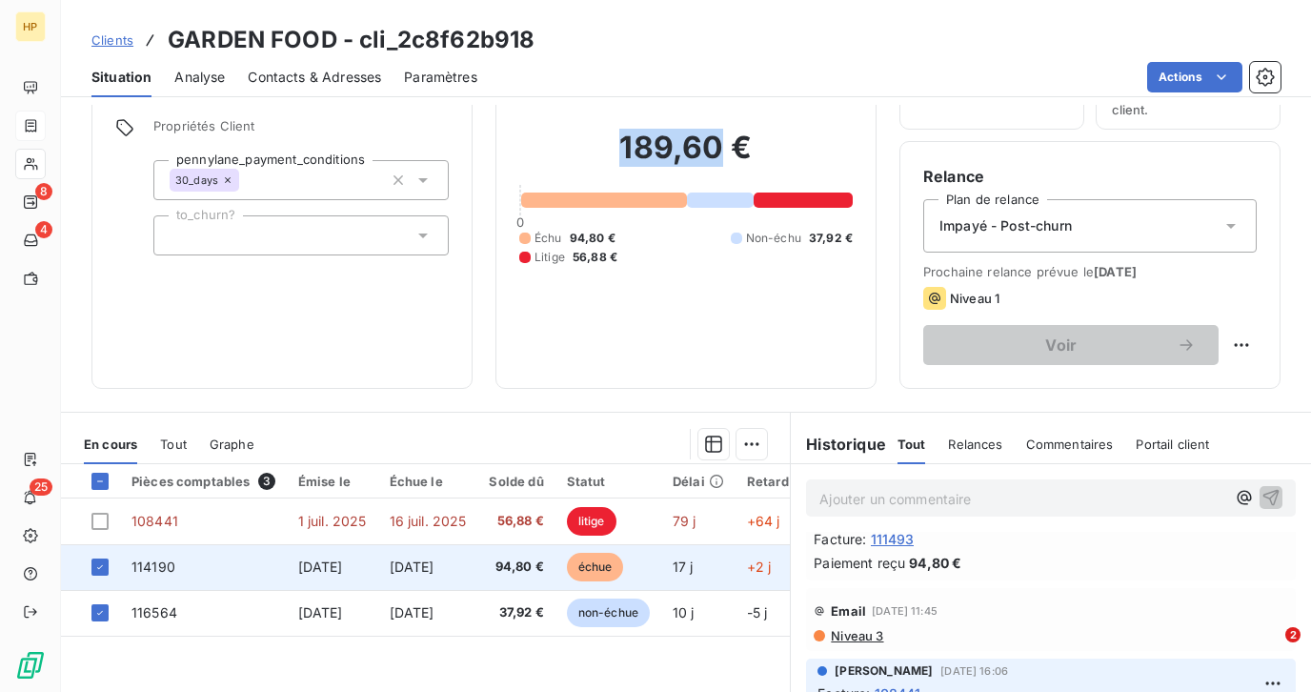
scroll to position [262, 0]
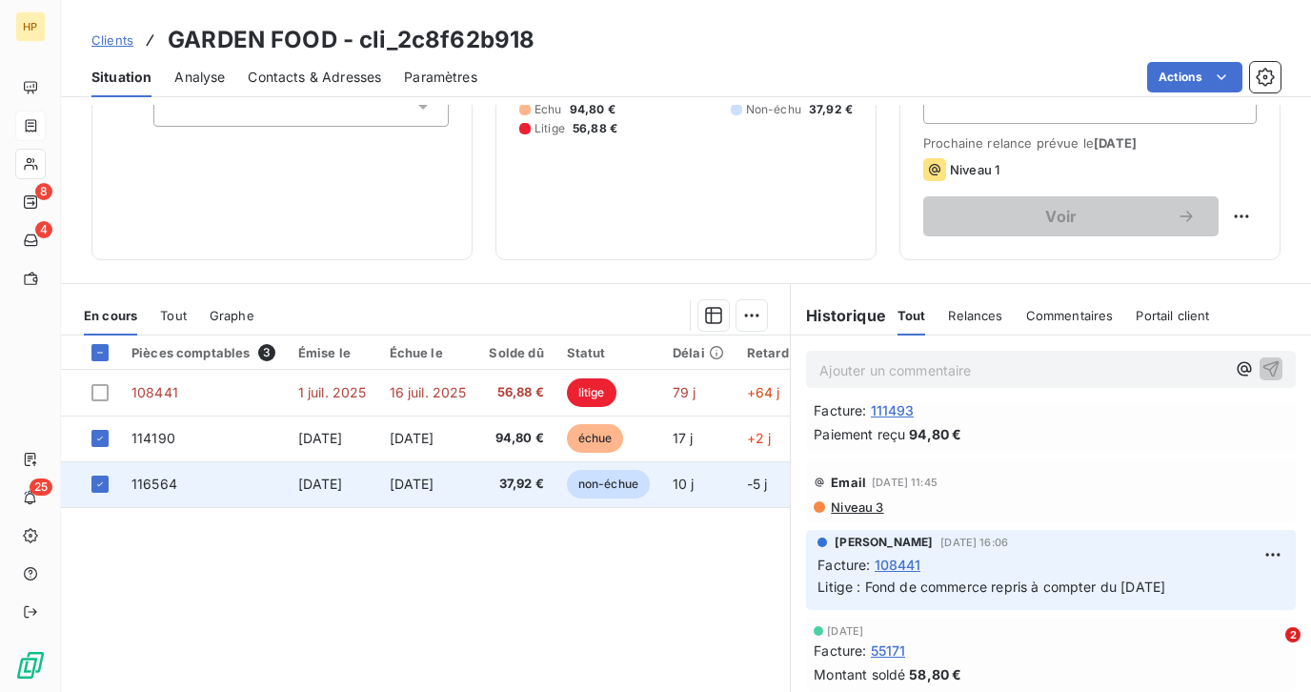
click at [315, 480] on span "8 sept. 2025" at bounding box center [320, 483] width 45 height 16
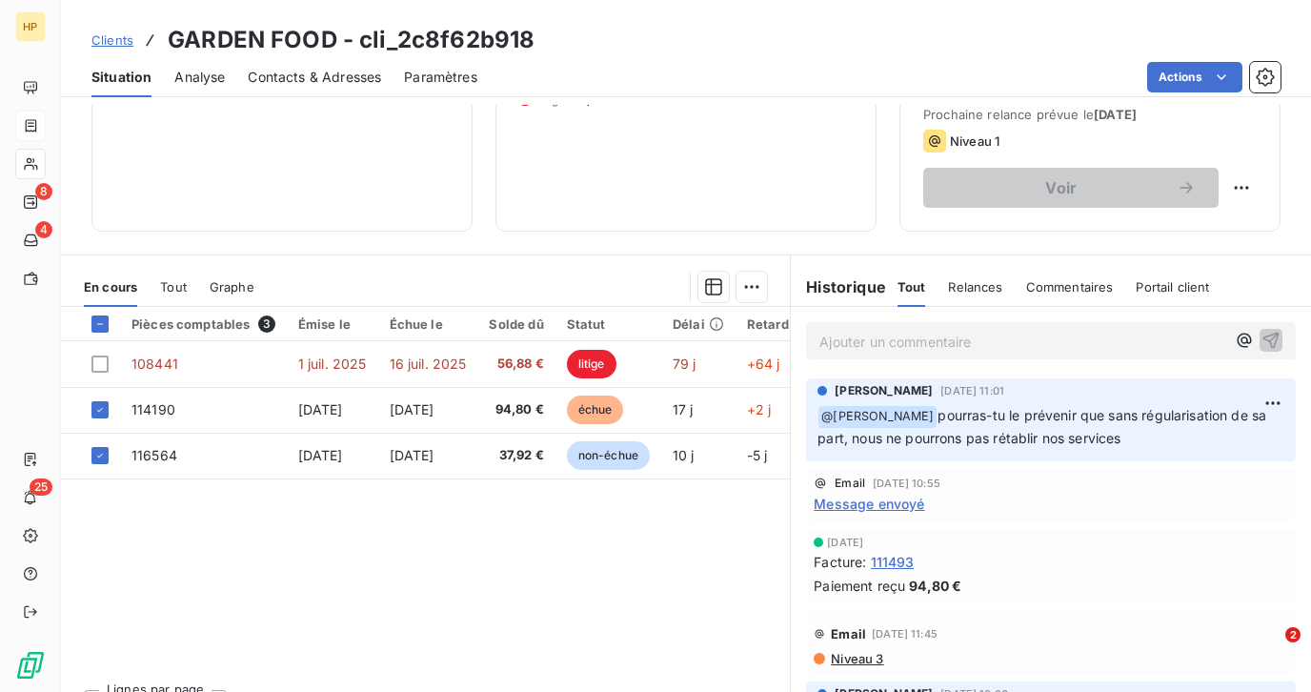
scroll to position [319, 0]
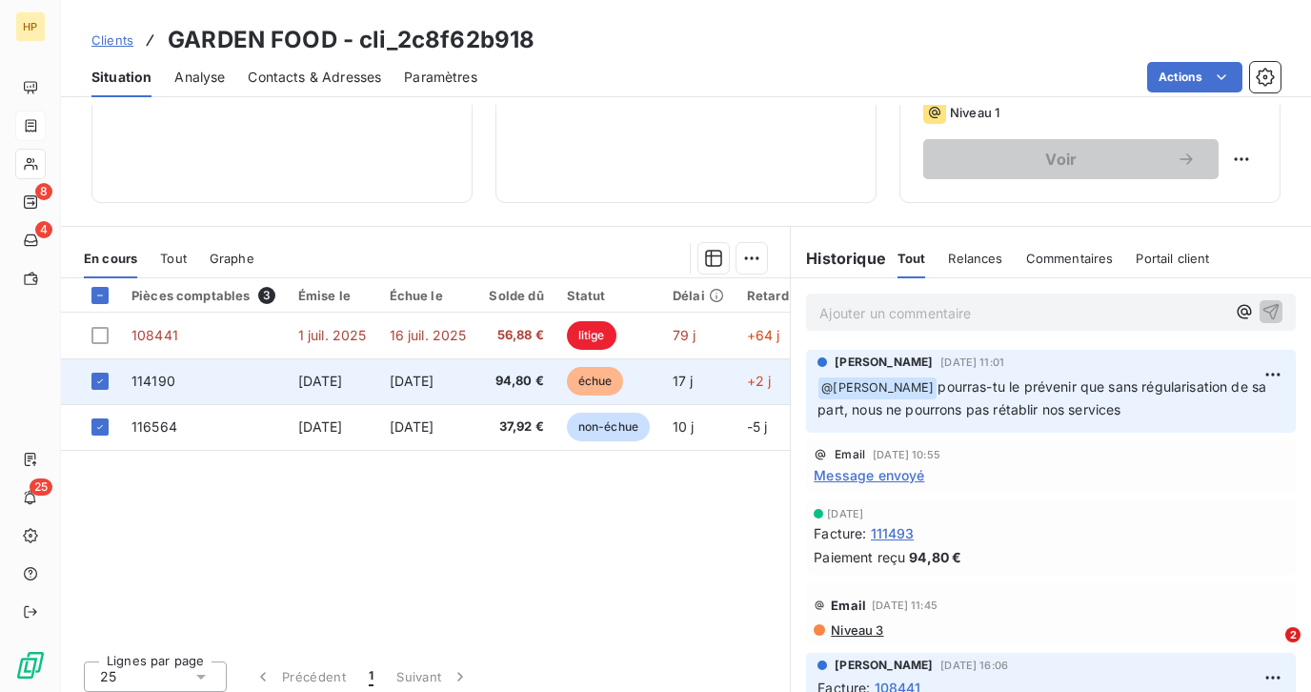
click at [435, 382] on span "16 sept. 2025" at bounding box center [412, 381] width 45 height 16
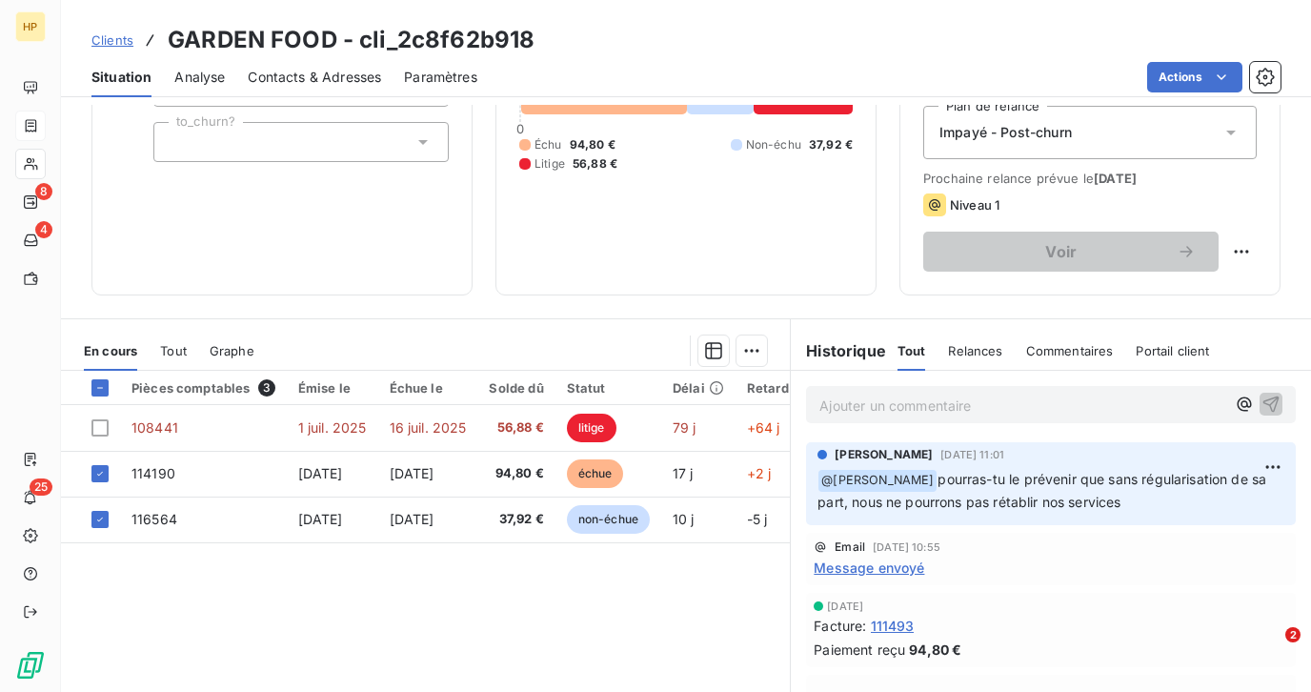
scroll to position [279, 0]
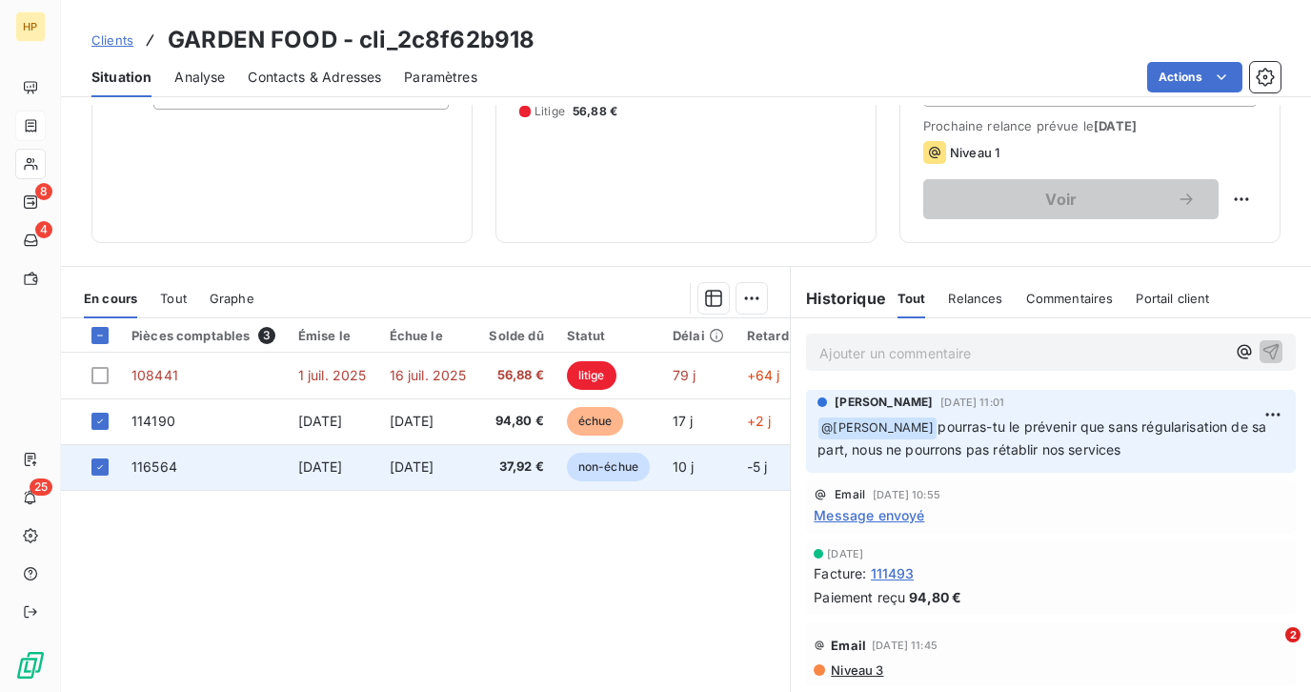
click at [187, 469] on td "116564" at bounding box center [203, 467] width 167 height 46
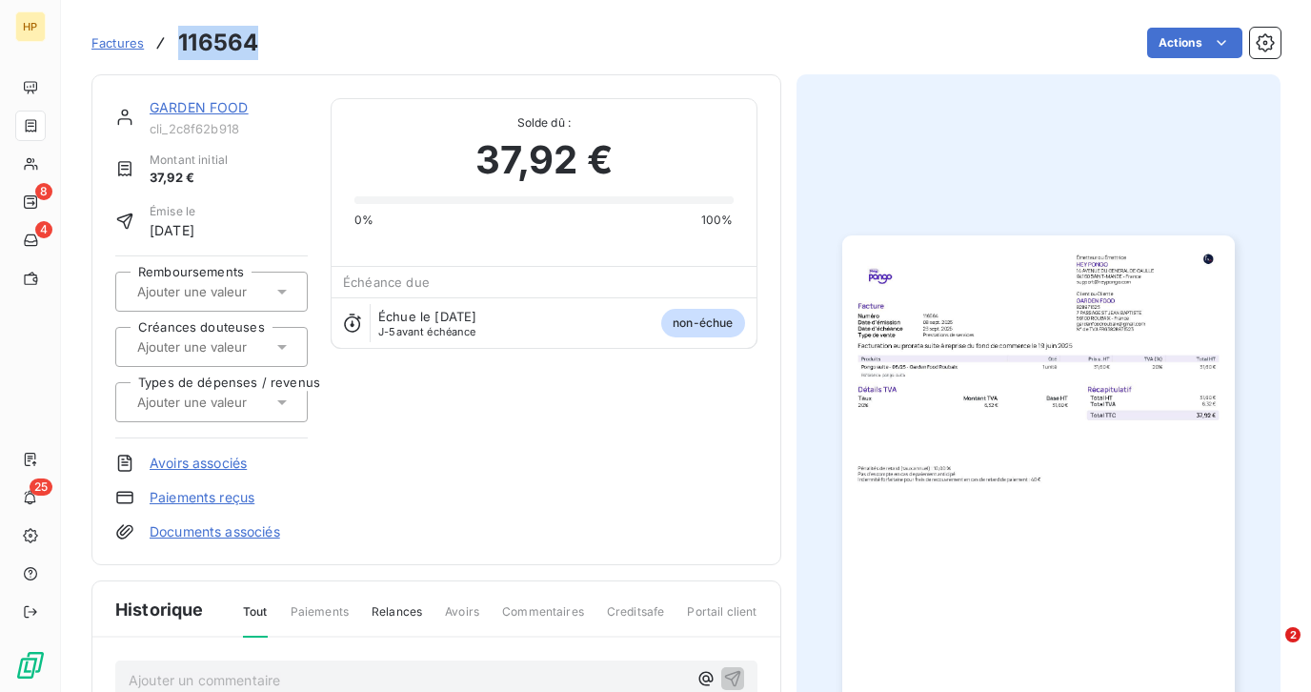
drag, startPoint x: 179, startPoint y: 43, endPoint x: 258, endPoint y: 42, distance: 79.1
click at [258, 42] on div "Factures 116564 Actions" at bounding box center [685, 43] width 1189 height 40
copy h3 "116564"
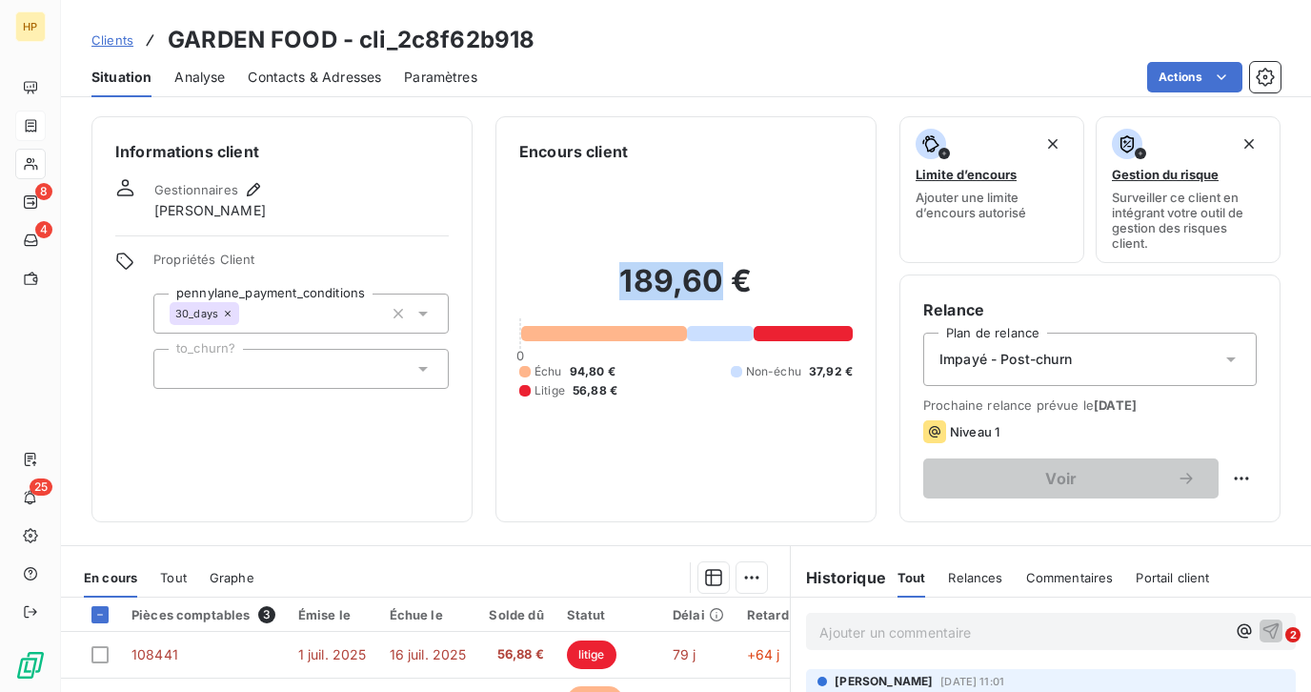
drag, startPoint x: 620, startPoint y: 280, endPoint x: 716, endPoint y: 280, distance: 95.3
click at [716, 280] on h2 "189,60 €" at bounding box center [685, 290] width 333 height 57
copy h2 "189,60"
